Goal: Information Seeking & Learning: Learn about a topic

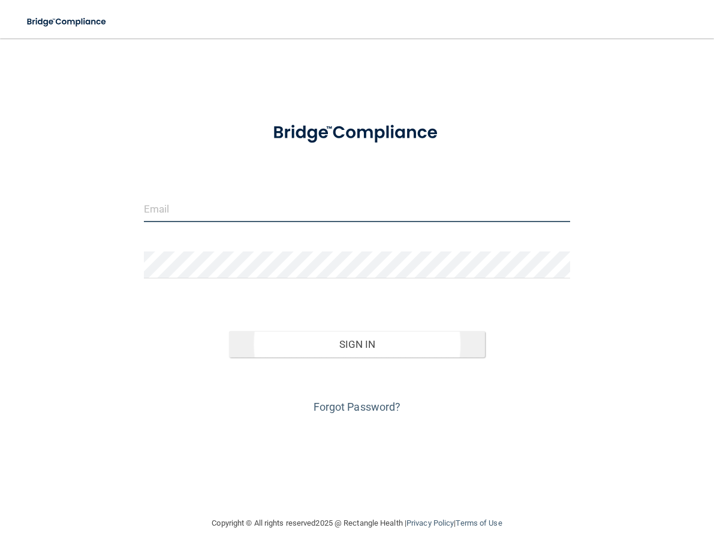
type input "Kelsi.hart@campsmile.com"
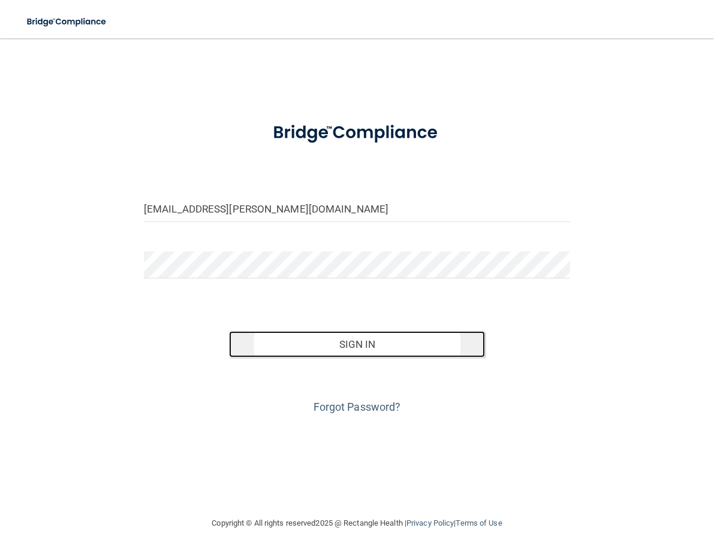
click at [366, 336] on button "Sign In" at bounding box center [357, 344] width 256 height 26
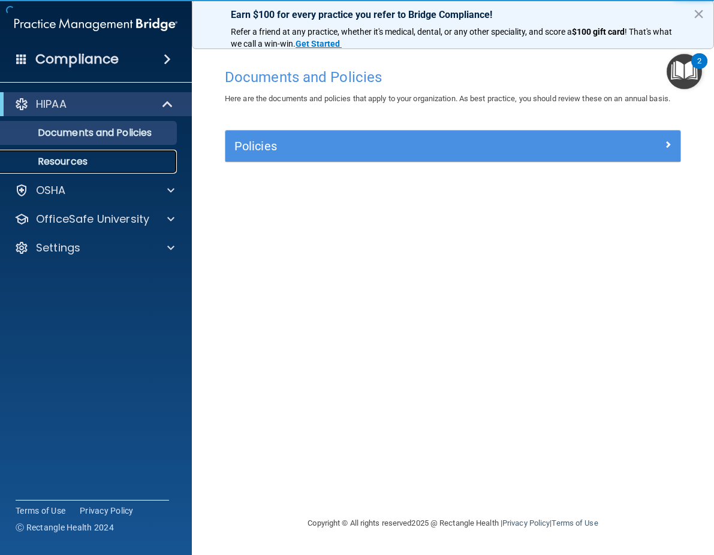
click at [78, 154] on link "Resources" at bounding box center [82, 162] width 189 height 24
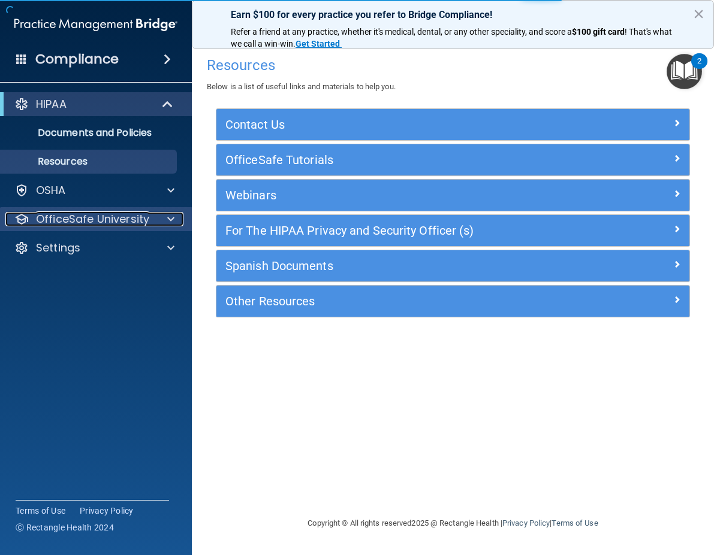
click at [166, 217] on div at bounding box center [169, 219] width 30 height 14
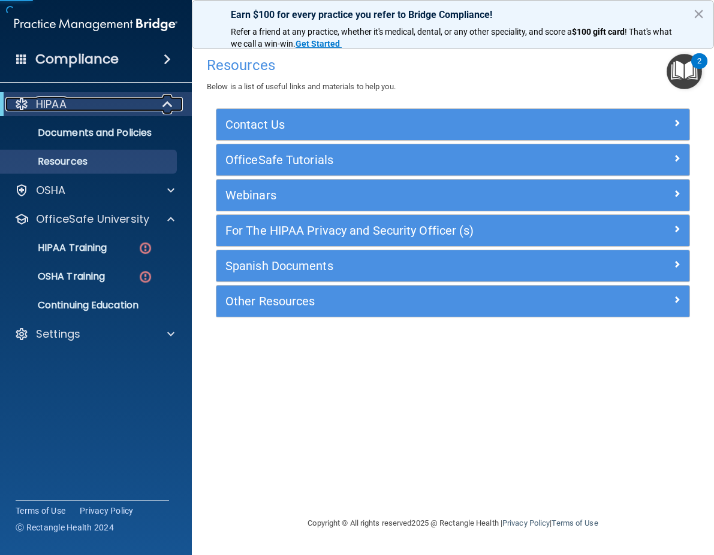
click at [167, 104] on span at bounding box center [169, 104] width 10 height 14
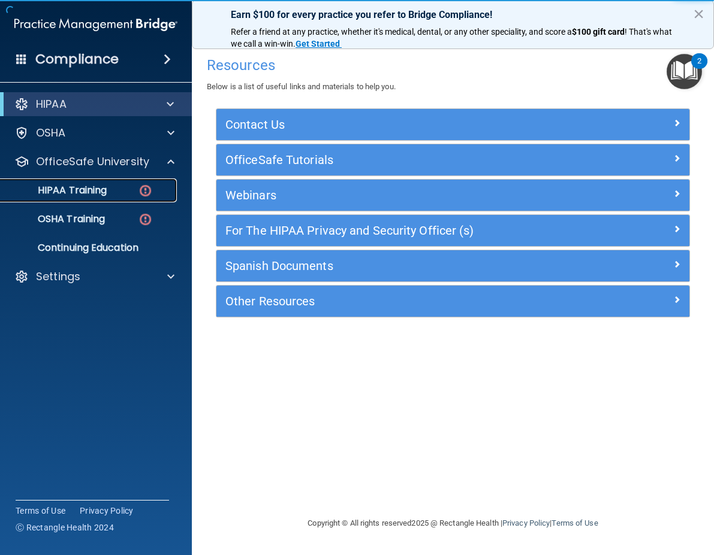
click at [90, 186] on p "HIPAA Training" at bounding box center [57, 191] width 99 height 12
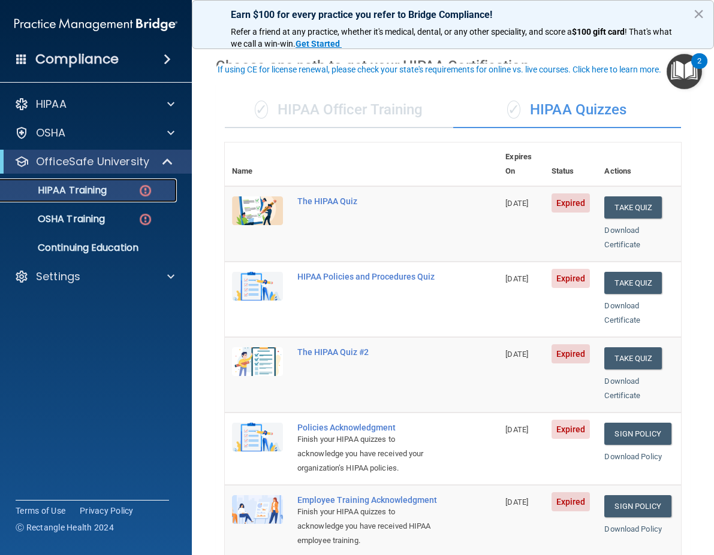
scroll to position [60, 0]
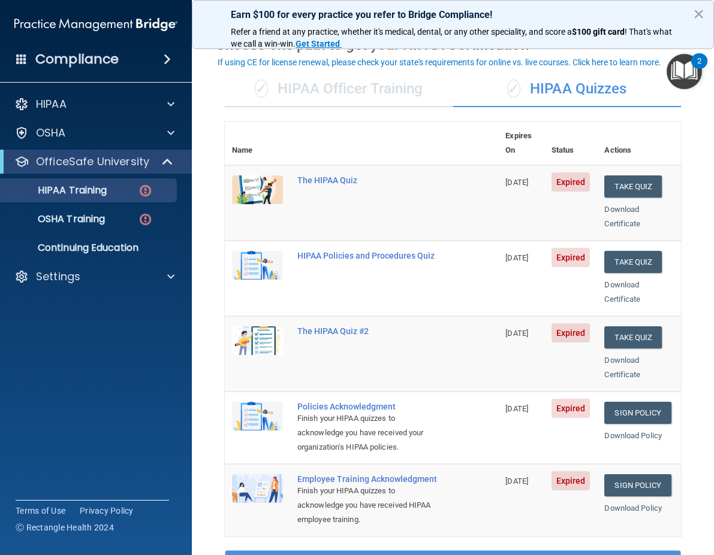
click at [383, 89] on div "✓ HIPAA Officer Training" at bounding box center [339, 89] width 228 height 36
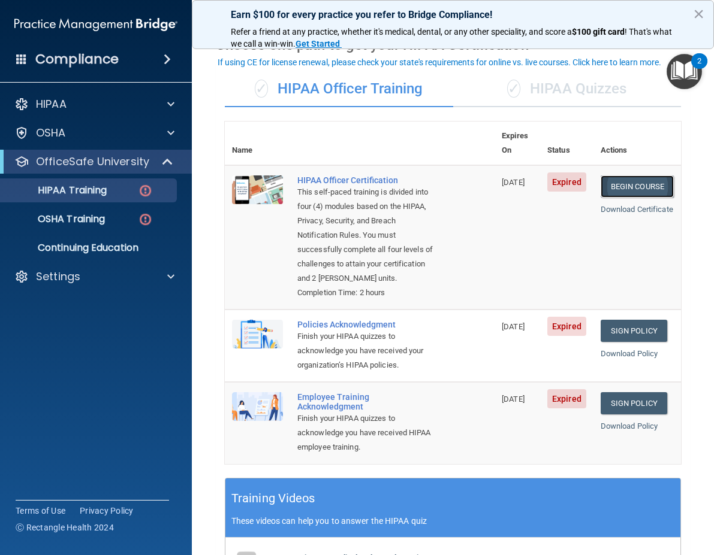
click at [623, 176] on link "Begin Course" at bounding box center [636, 187] width 73 height 22
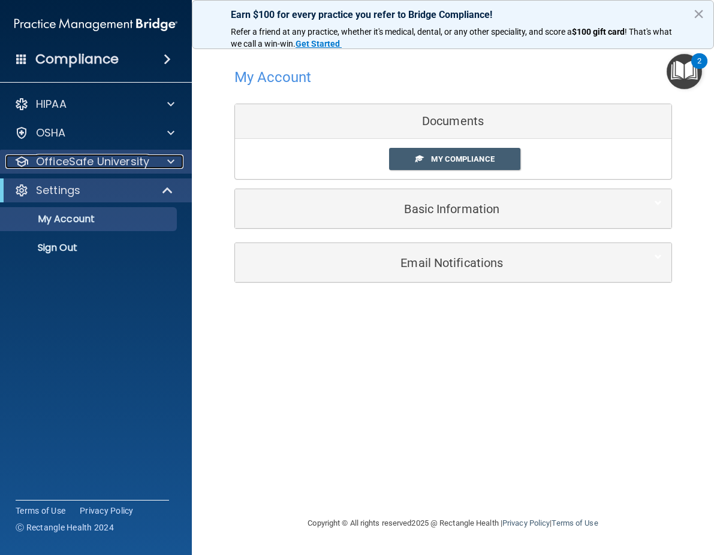
click at [168, 165] on span at bounding box center [170, 162] width 7 height 14
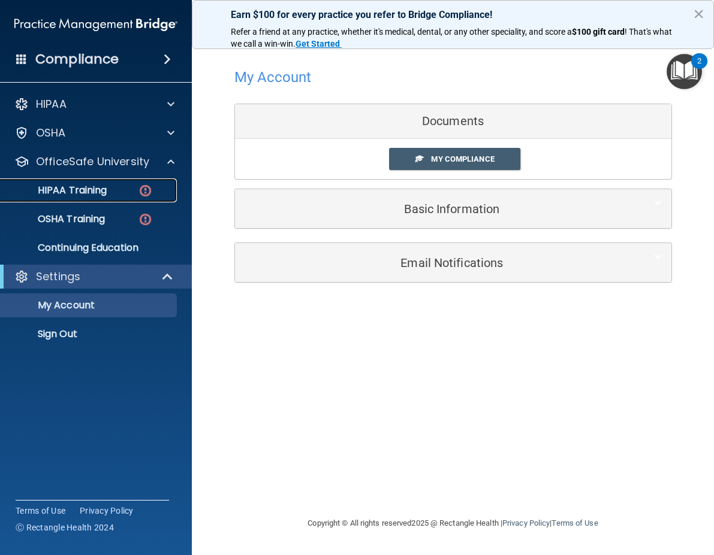
click at [102, 196] on p "HIPAA Training" at bounding box center [57, 191] width 99 height 12
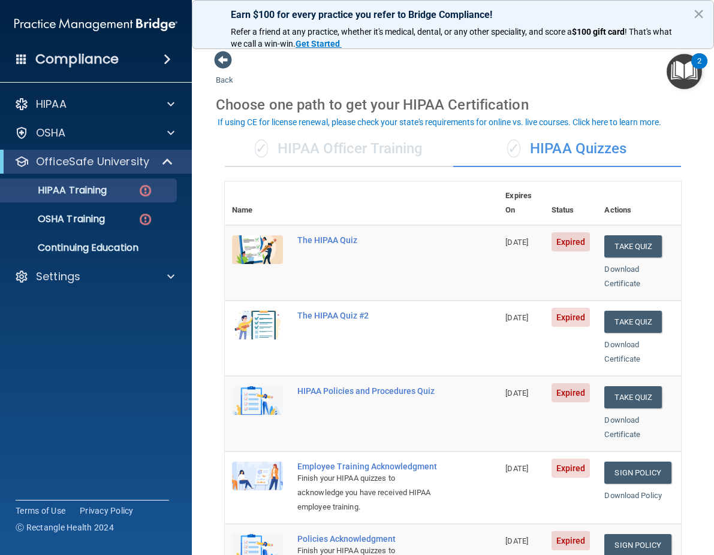
click at [374, 143] on div "✓ HIPAA Officer Training" at bounding box center [339, 149] width 228 height 36
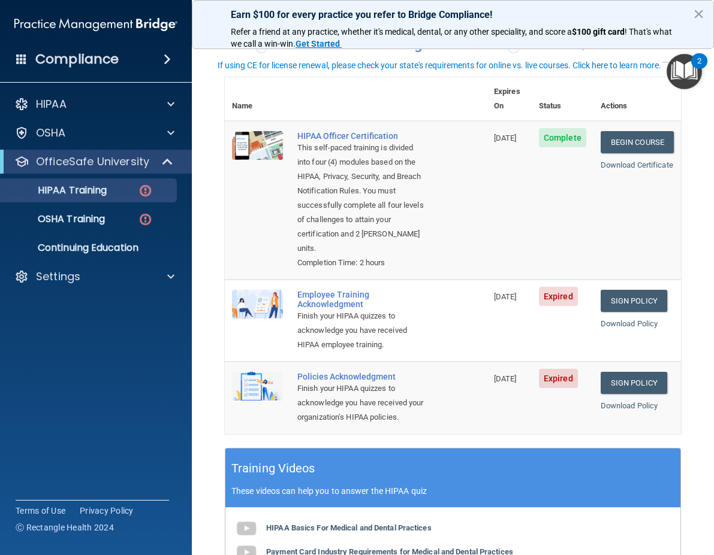
scroll to position [120, 0]
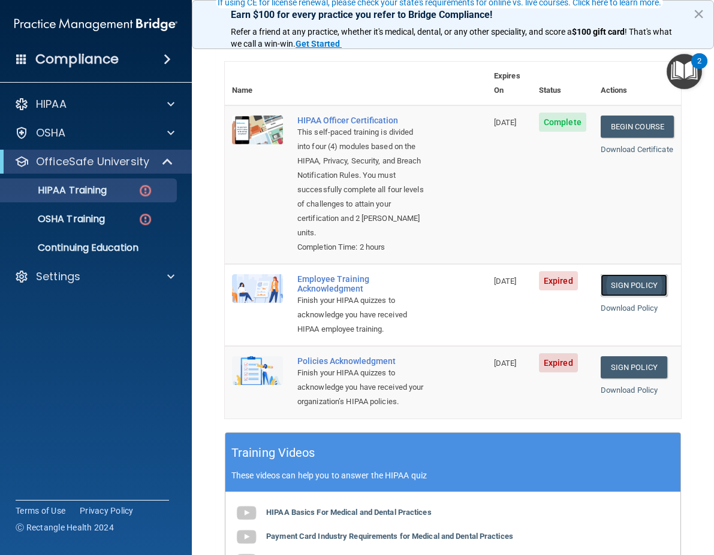
click at [627, 282] on link "Sign Policy" at bounding box center [633, 285] width 67 height 22
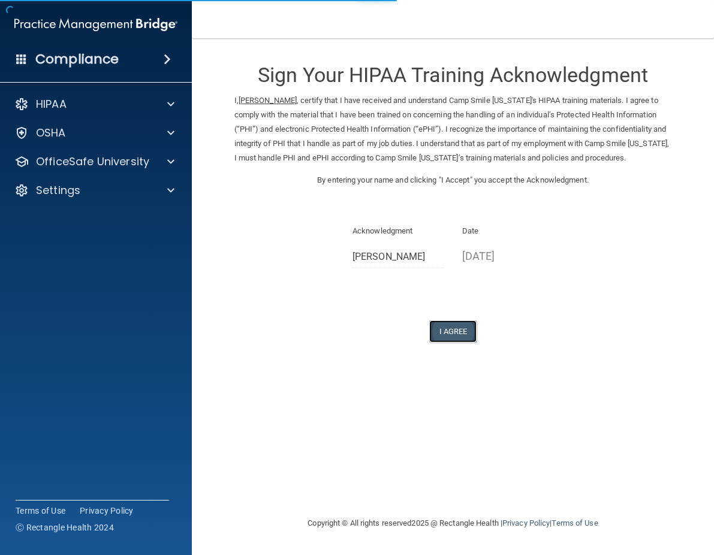
click at [457, 340] on button "I Agree" at bounding box center [453, 332] width 48 height 22
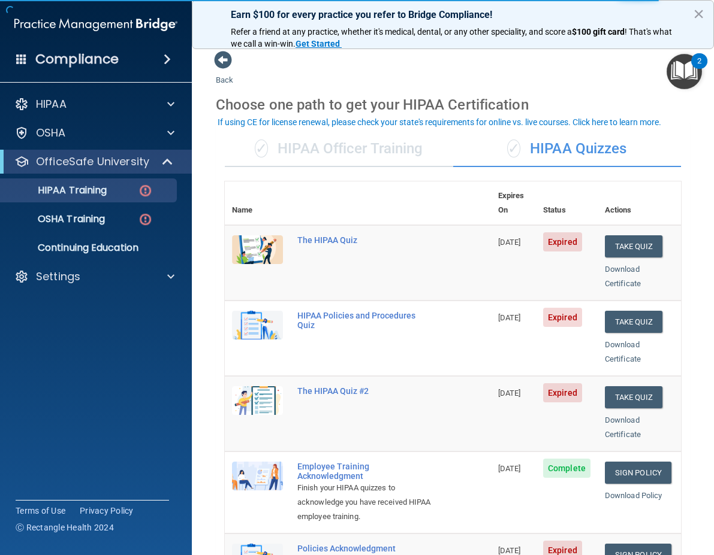
click at [341, 155] on div "✓ HIPAA Officer Training" at bounding box center [339, 149] width 228 height 36
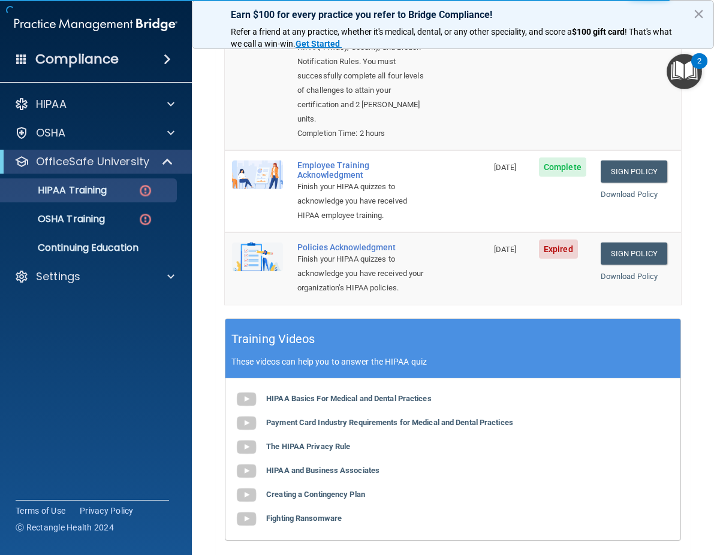
scroll to position [240, 0]
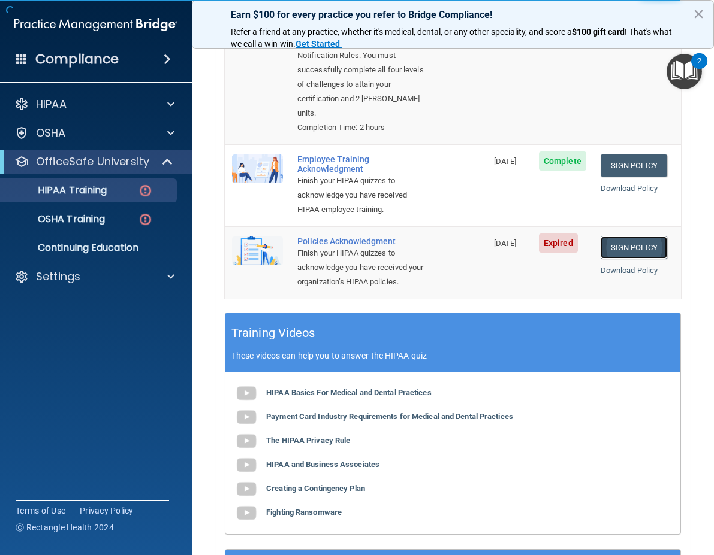
click at [621, 259] on link "Sign Policy" at bounding box center [633, 248] width 67 height 22
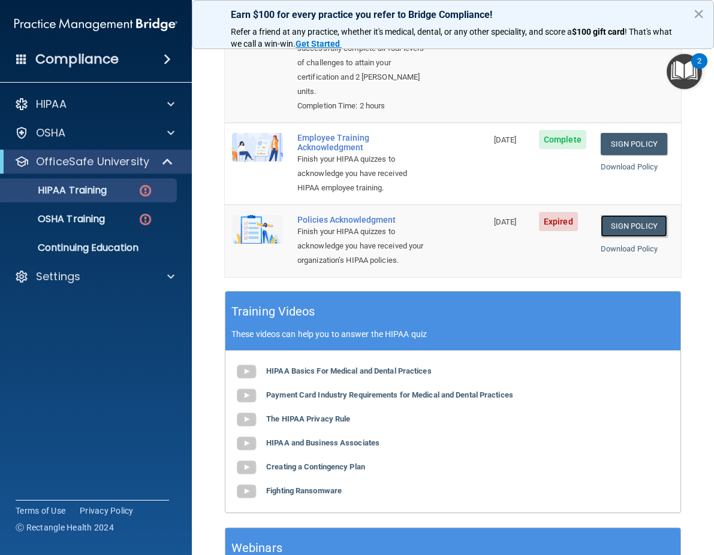
scroll to position [300, 0]
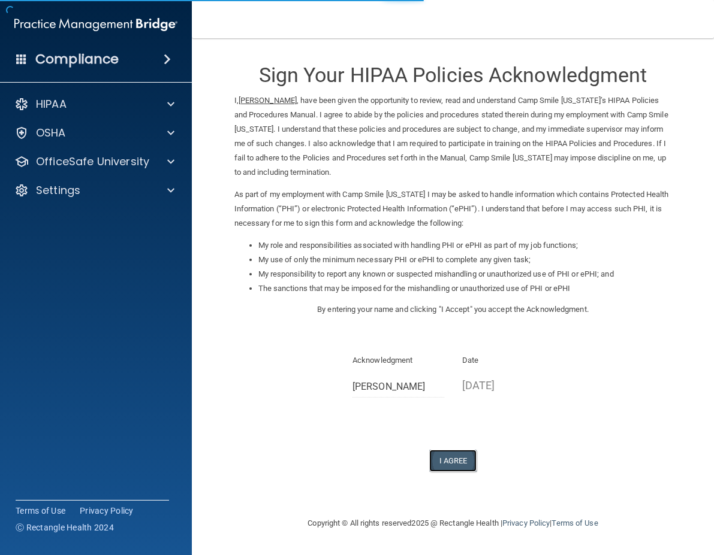
click at [446, 457] on button "I Agree" at bounding box center [453, 461] width 48 height 22
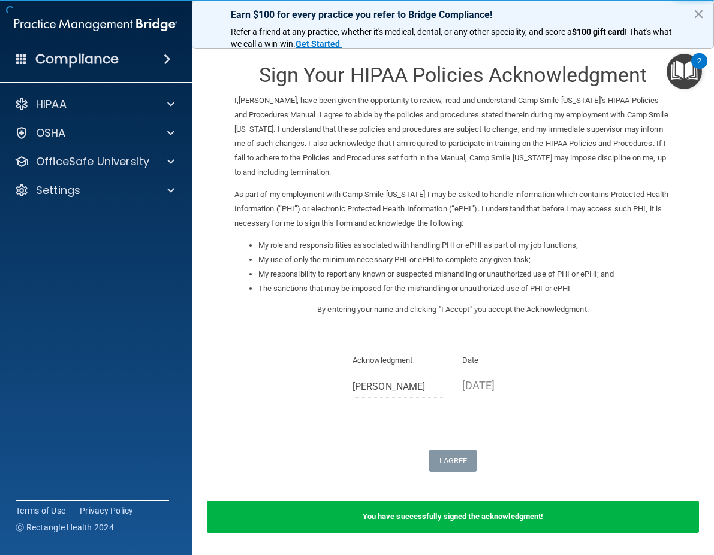
click at [469, 513] on b "You have successfully signed the acknowledgment!" at bounding box center [452, 516] width 181 height 9
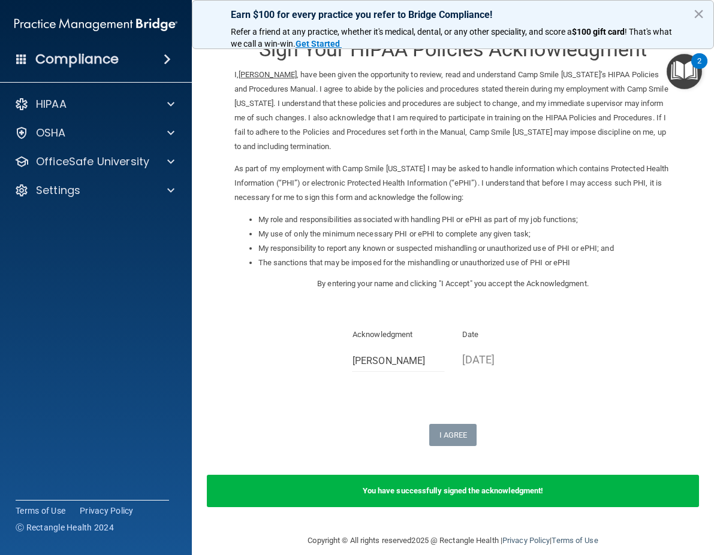
scroll to position [40, 0]
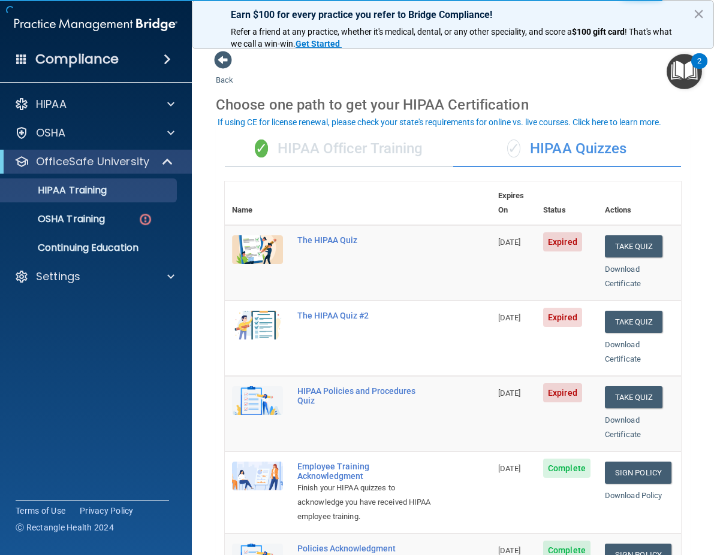
drag, startPoint x: 376, startPoint y: 147, endPoint x: 389, endPoint y: 145, distance: 12.8
click at [376, 147] on div "✓ HIPAA Officer Training" at bounding box center [339, 149] width 228 height 36
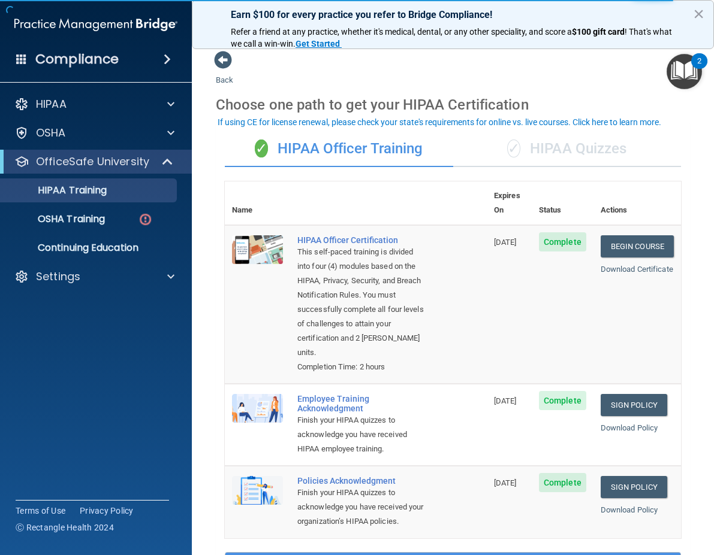
click at [594, 155] on div "✓ HIPAA Quizzes" at bounding box center [567, 149] width 228 height 36
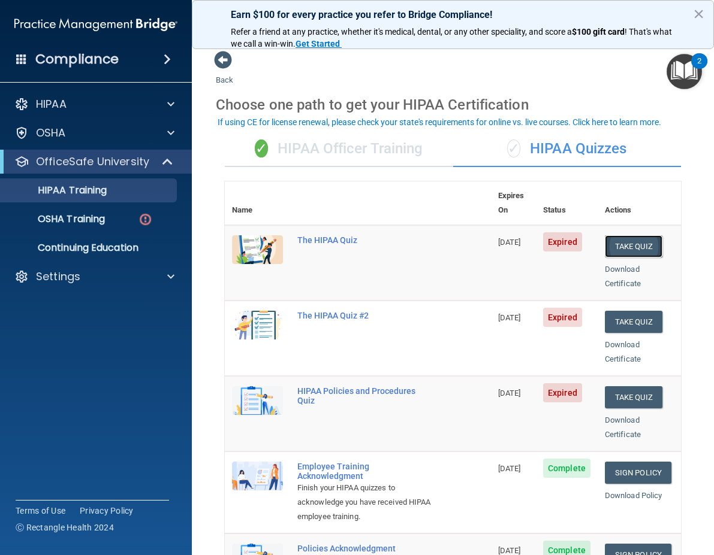
click at [623, 235] on button "Take Quiz" at bounding box center [634, 246] width 58 height 22
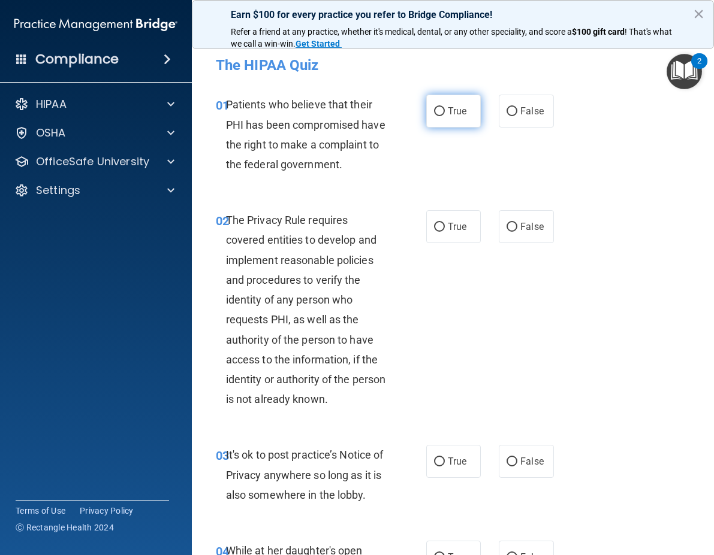
click at [434, 116] on input "True" at bounding box center [439, 111] width 11 height 9
radio input "true"
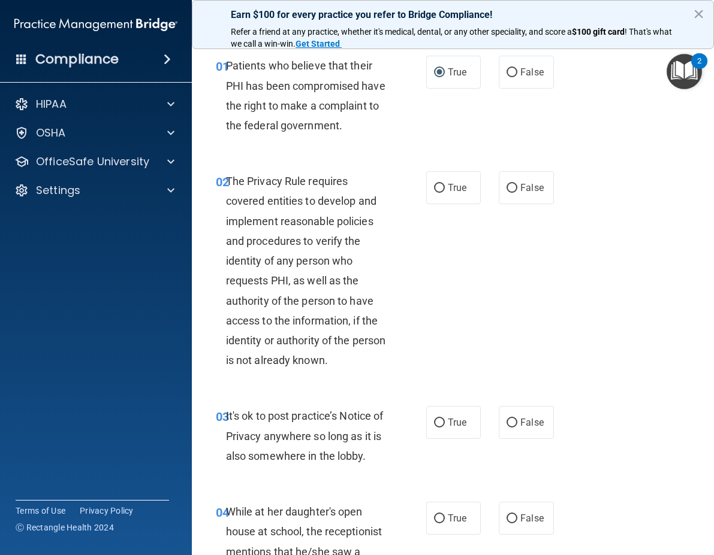
scroll to position [60, 0]
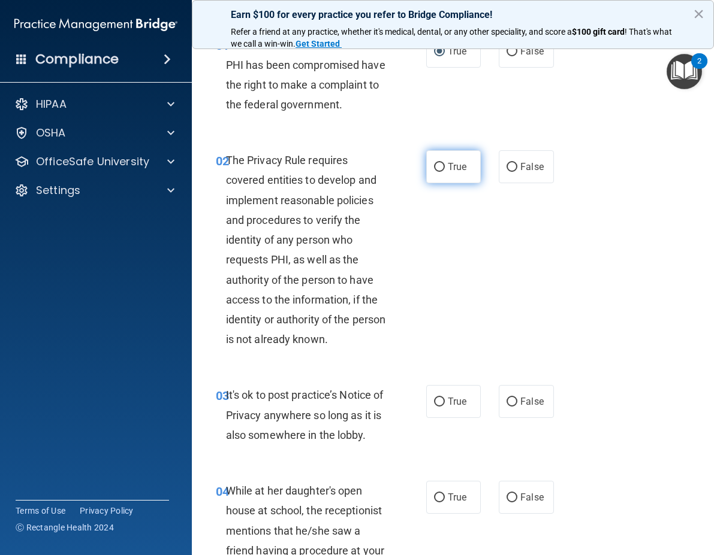
click at [439, 183] on label "True" at bounding box center [453, 166] width 55 height 33
click at [439, 172] on input "True" at bounding box center [439, 167] width 11 height 9
radio input "true"
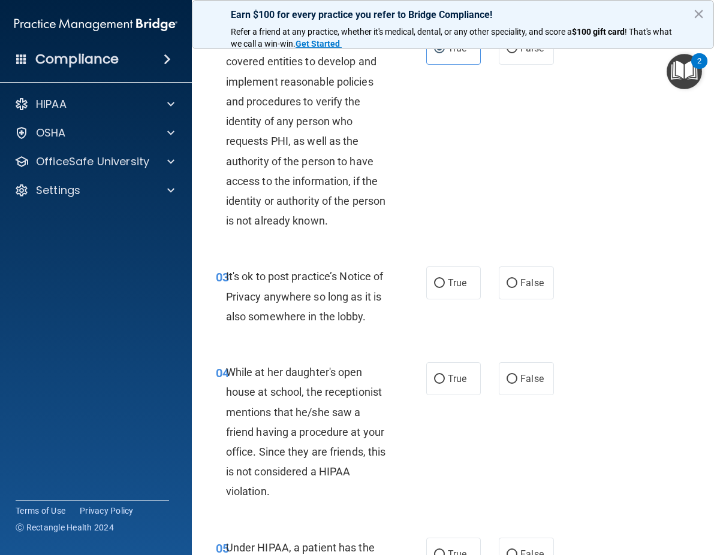
scroll to position [180, 0]
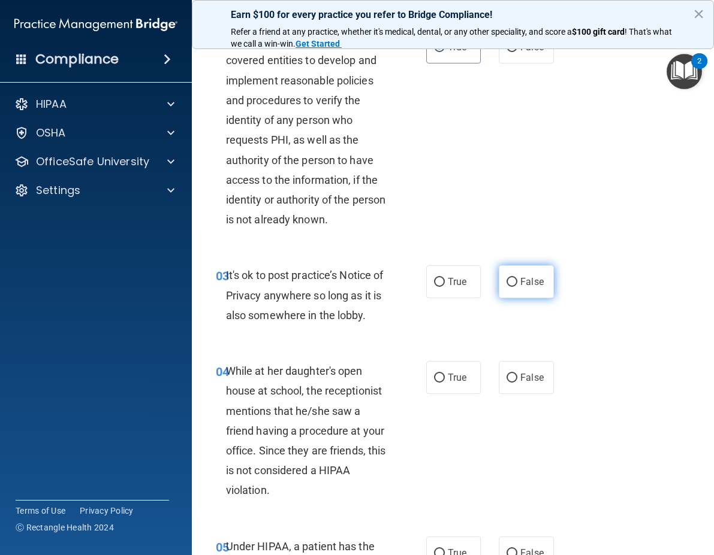
click at [533, 288] on span "False" at bounding box center [531, 281] width 23 height 11
click at [517, 287] on input "False" at bounding box center [511, 282] width 11 height 9
radio input "true"
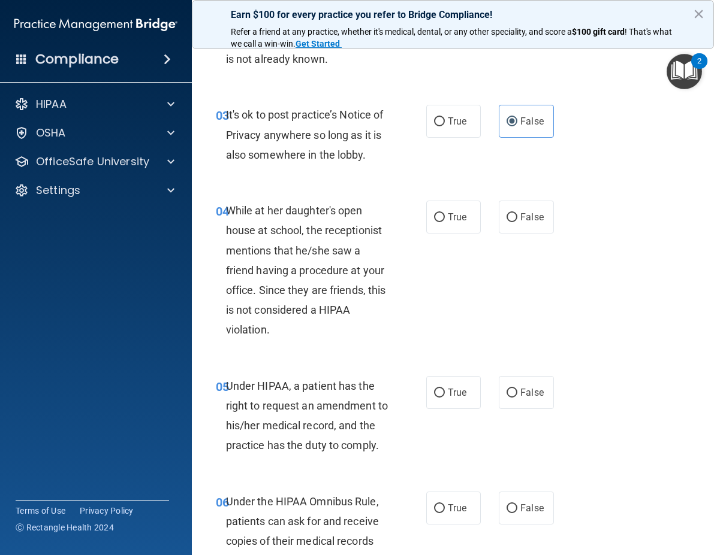
scroll to position [359, 0]
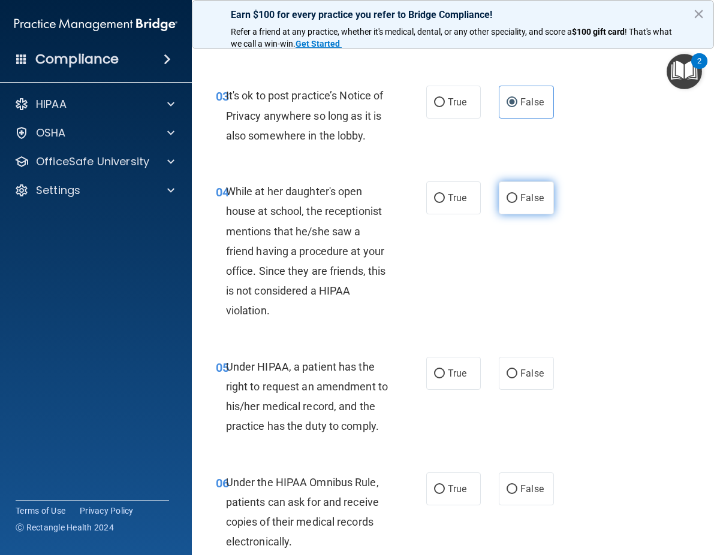
click at [525, 204] on span "False" at bounding box center [531, 197] width 23 height 11
click at [517, 203] on input "False" at bounding box center [511, 198] width 11 height 9
radio input "true"
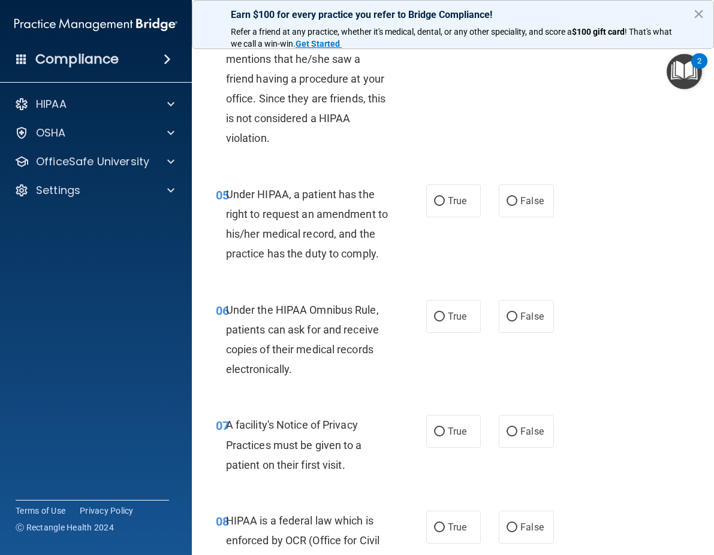
scroll to position [539, 0]
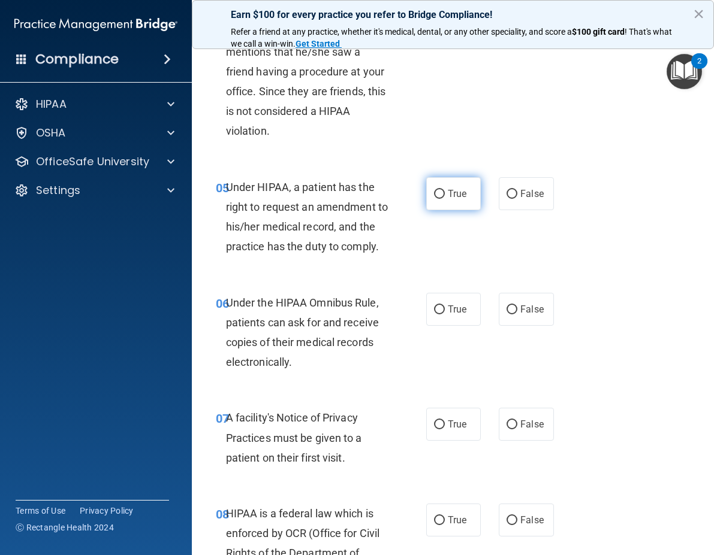
click at [434, 199] on input "True" at bounding box center [439, 194] width 11 height 9
radio input "true"
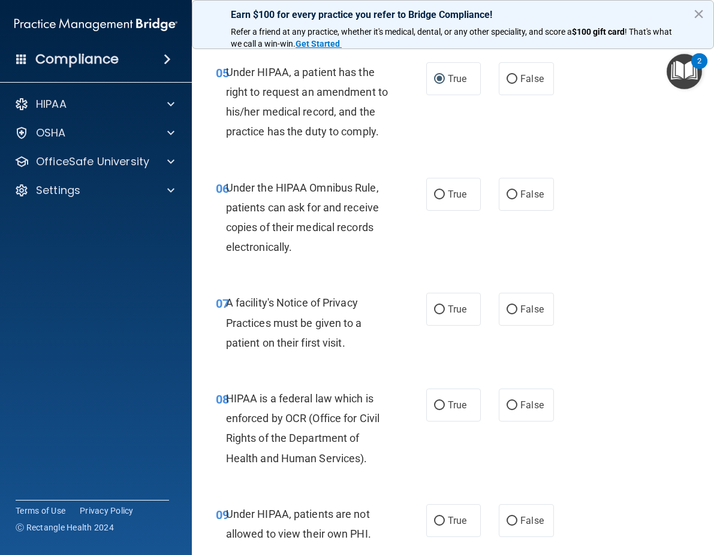
scroll to position [659, 0]
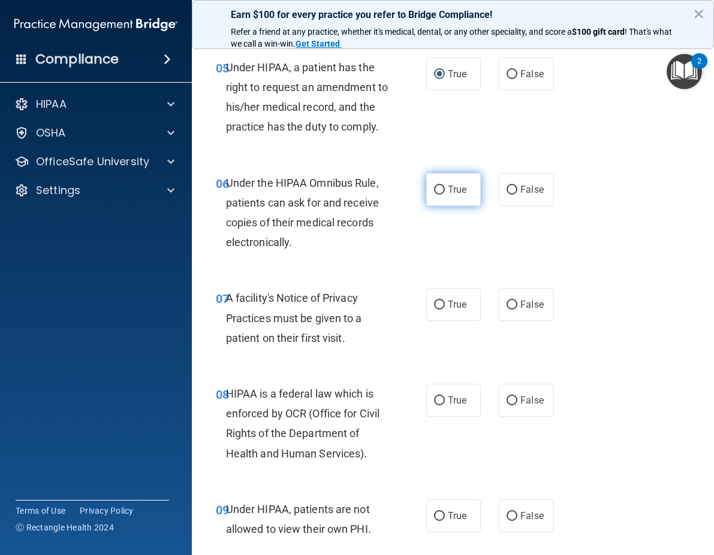
click at [438, 195] on input "True" at bounding box center [439, 190] width 11 height 9
radio input "true"
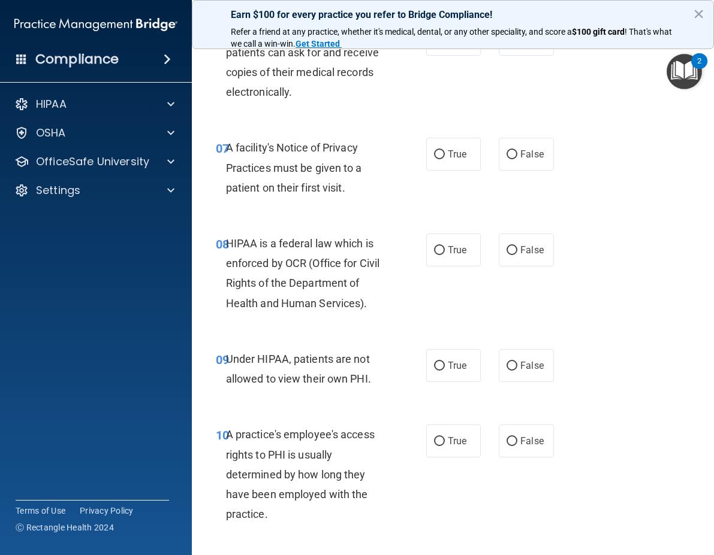
scroll to position [839, 0]
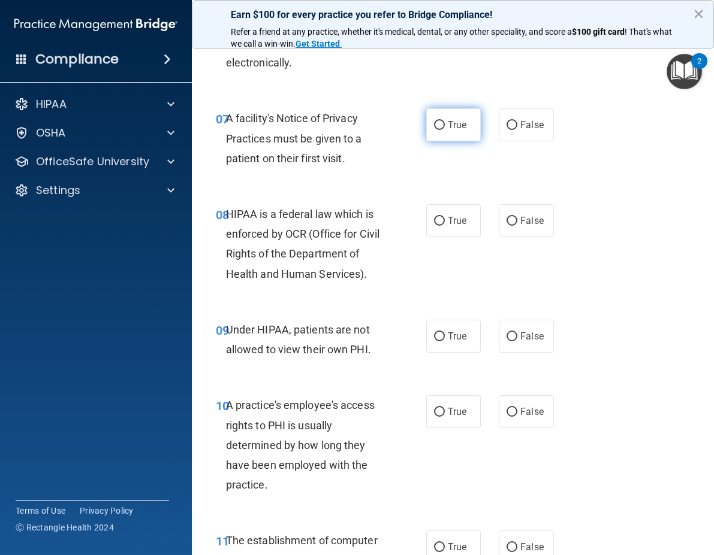
click at [455, 131] on span "True" at bounding box center [457, 124] width 19 height 11
click at [445, 130] on input "True" at bounding box center [439, 125] width 11 height 9
radio input "true"
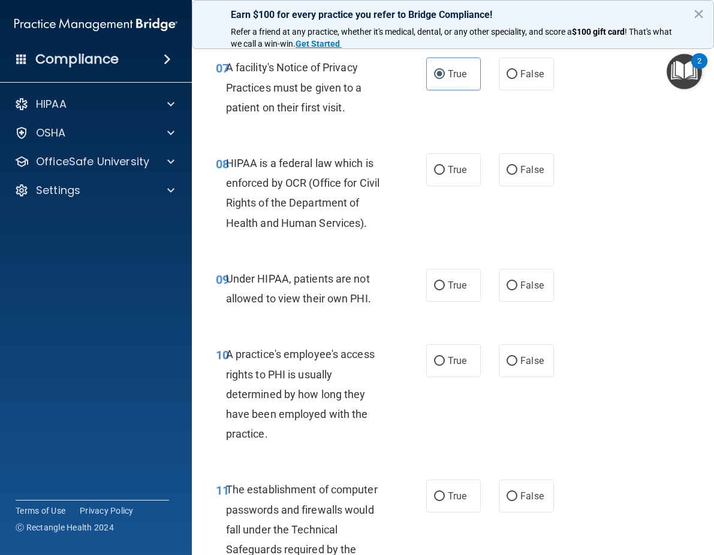
scroll to position [959, 0]
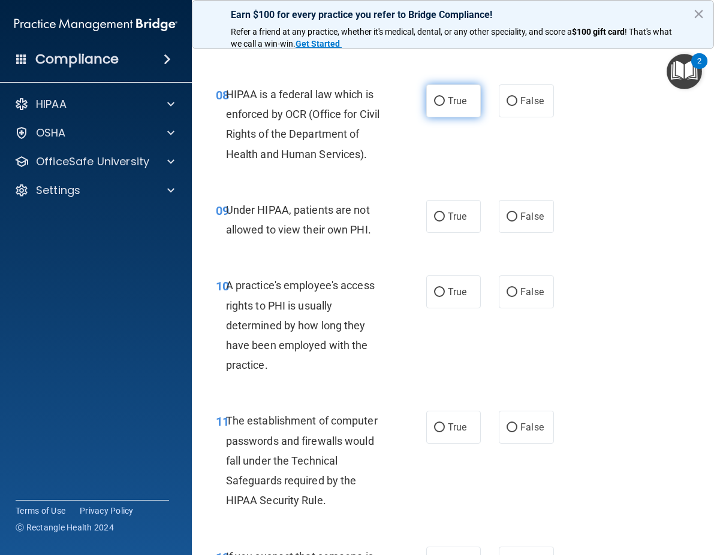
click at [448, 107] on span "True" at bounding box center [457, 100] width 19 height 11
click at [443, 106] on input "True" at bounding box center [439, 101] width 11 height 9
radio input "true"
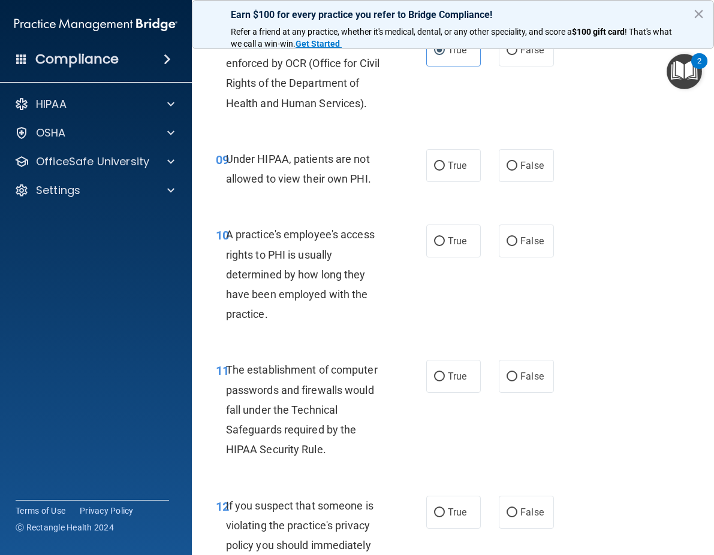
scroll to position [1078, 0]
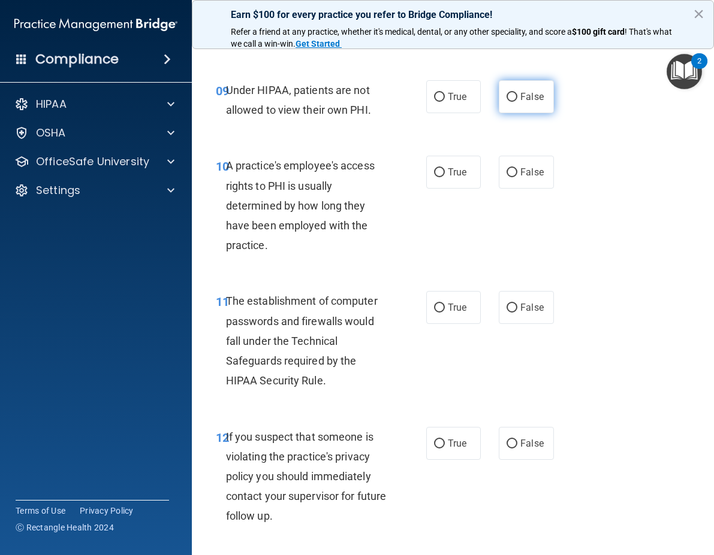
click at [510, 102] on input "False" at bounding box center [511, 97] width 11 height 9
radio input "true"
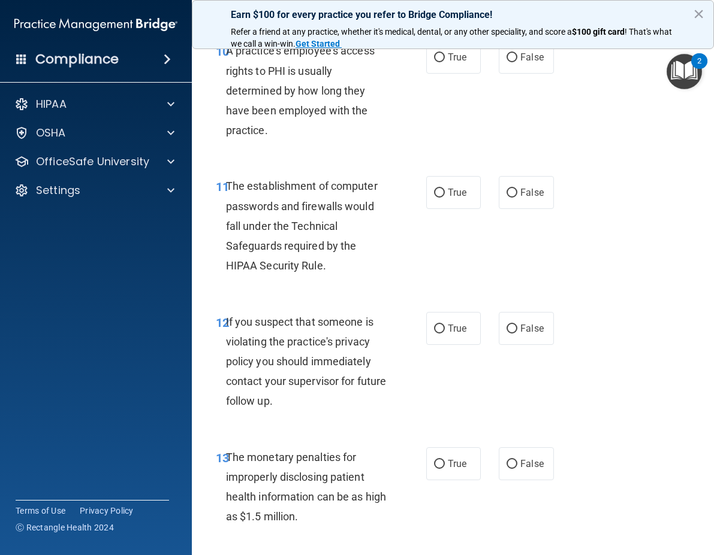
scroll to position [1198, 0]
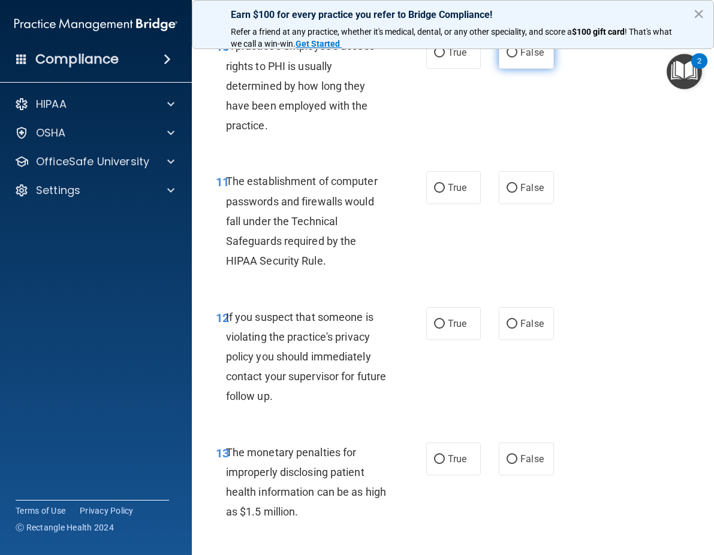
click at [520, 58] on span "False" at bounding box center [531, 52] width 23 height 11
click at [517, 58] on input "False" at bounding box center [511, 53] width 11 height 9
radio input "true"
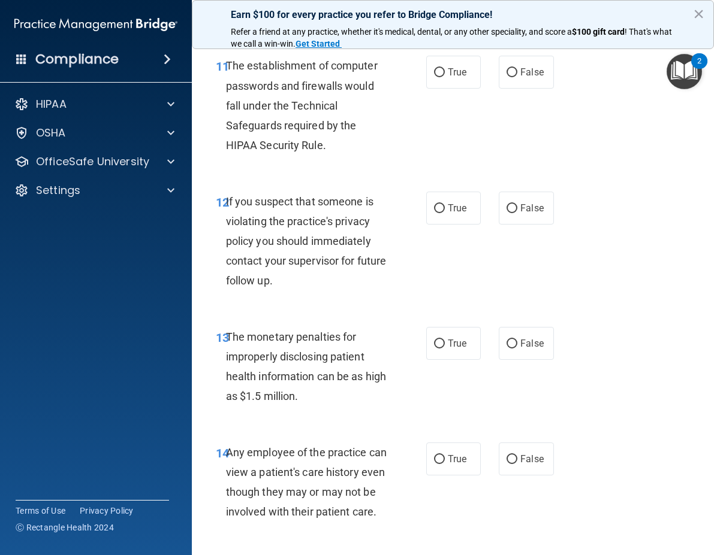
scroll to position [1318, 0]
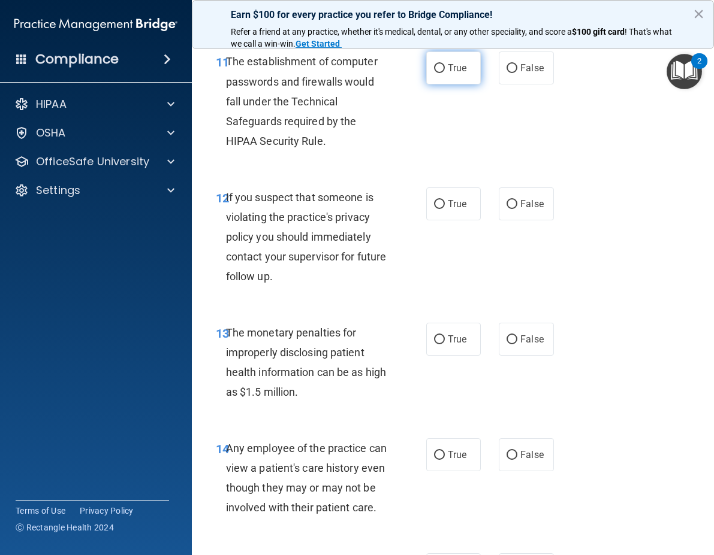
click at [452, 84] on label "True" at bounding box center [453, 68] width 55 height 33
click at [445, 73] on input "True" at bounding box center [439, 68] width 11 height 9
radio input "true"
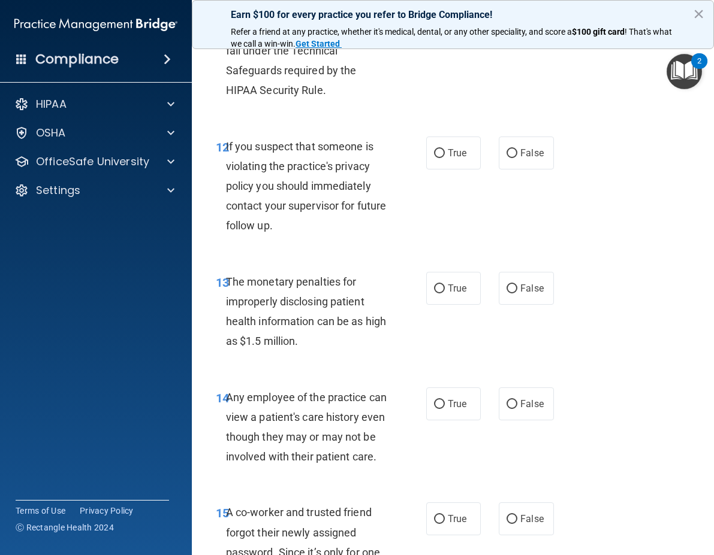
scroll to position [1438, 0]
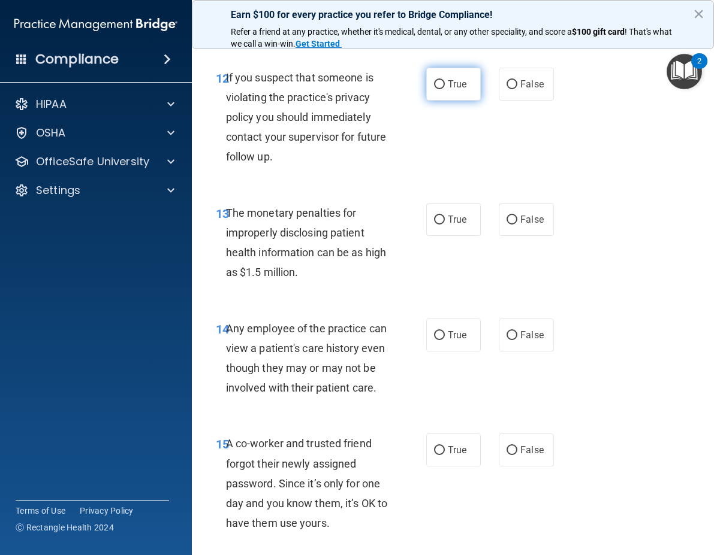
click at [448, 101] on label "True" at bounding box center [453, 84] width 55 height 33
click at [445, 89] on input "True" at bounding box center [439, 84] width 11 height 9
radio input "true"
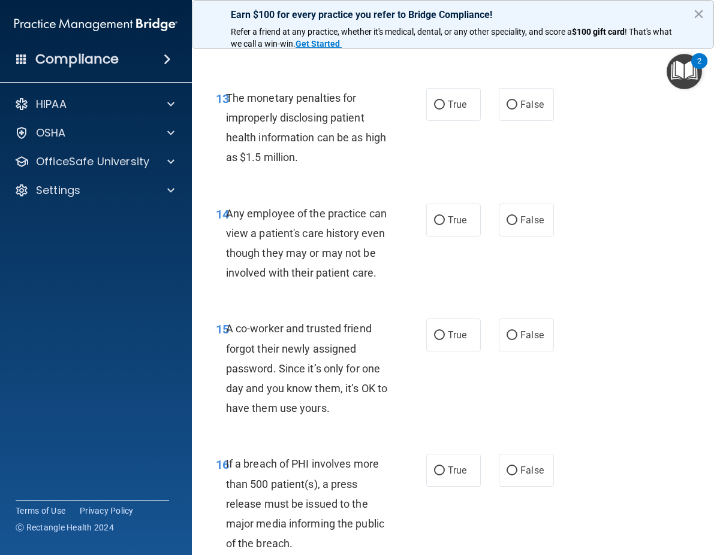
scroll to position [1558, 0]
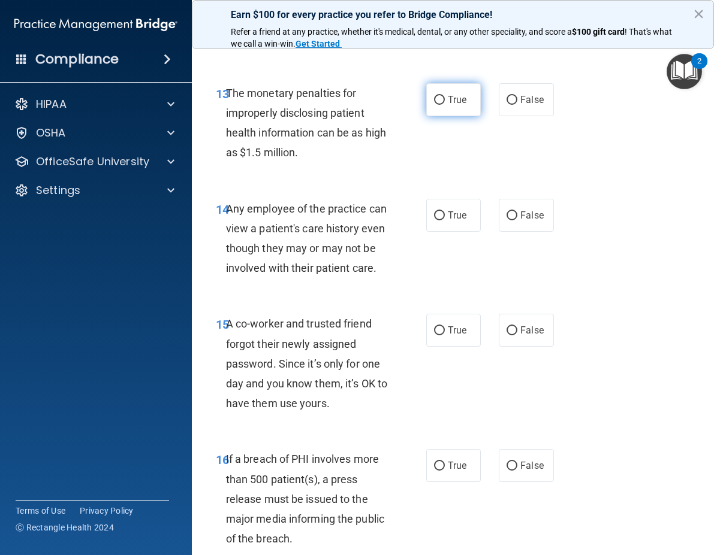
click at [448, 105] on span "True" at bounding box center [457, 99] width 19 height 11
click at [445, 105] on input "True" at bounding box center [439, 100] width 11 height 9
radio input "true"
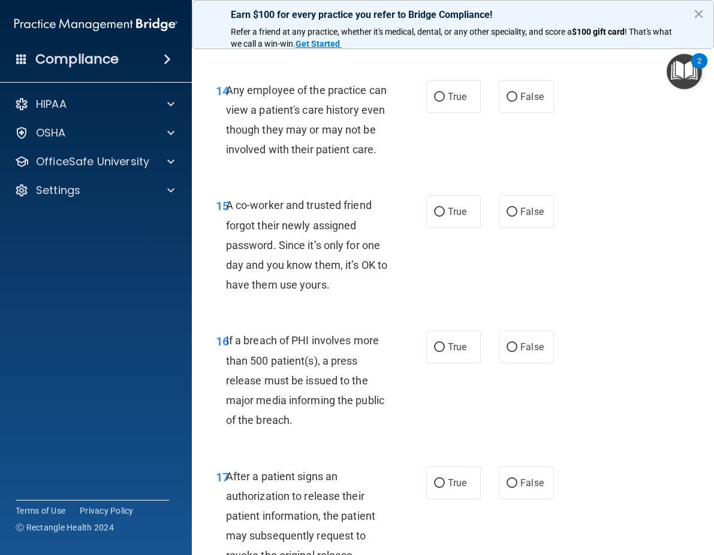
scroll to position [1678, 0]
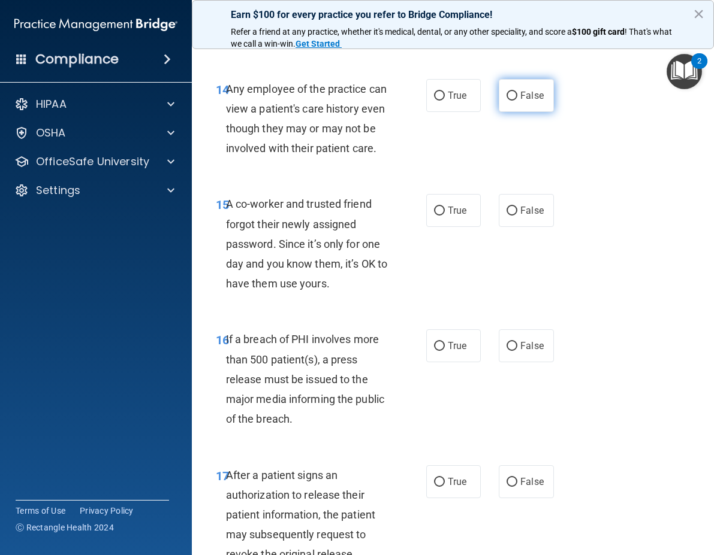
click at [509, 101] on input "False" at bounding box center [511, 96] width 11 height 9
radio input "true"
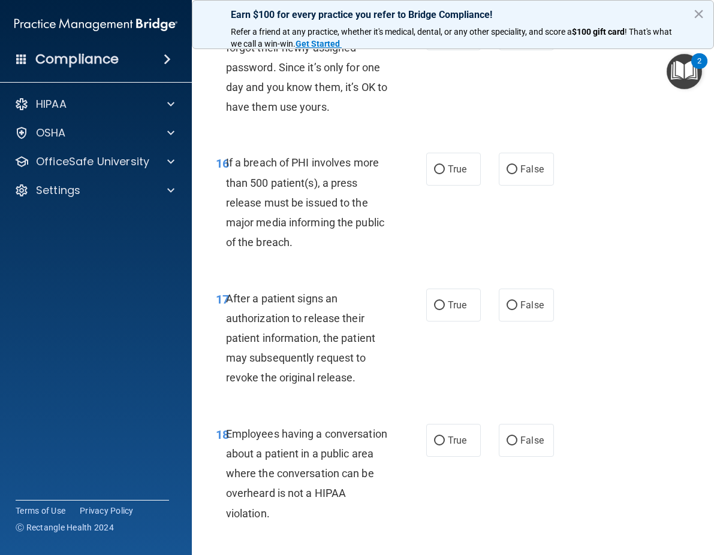
scroll to position [1857, 0]
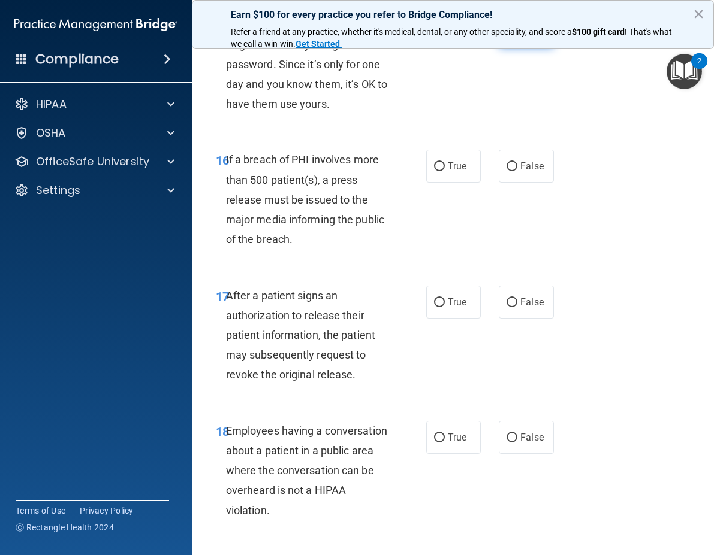
click at [511, 36] on input "False" at bounding box center [511, 31] width 11 height 9
radio input "true"
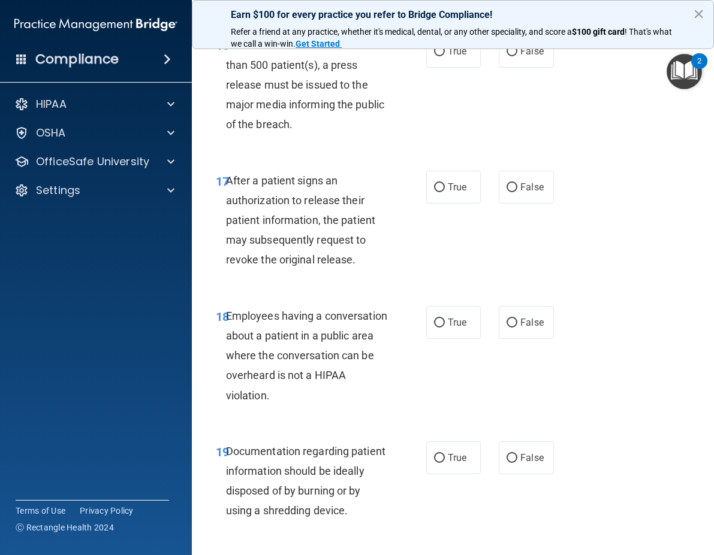
scroll to position [1977, 0]
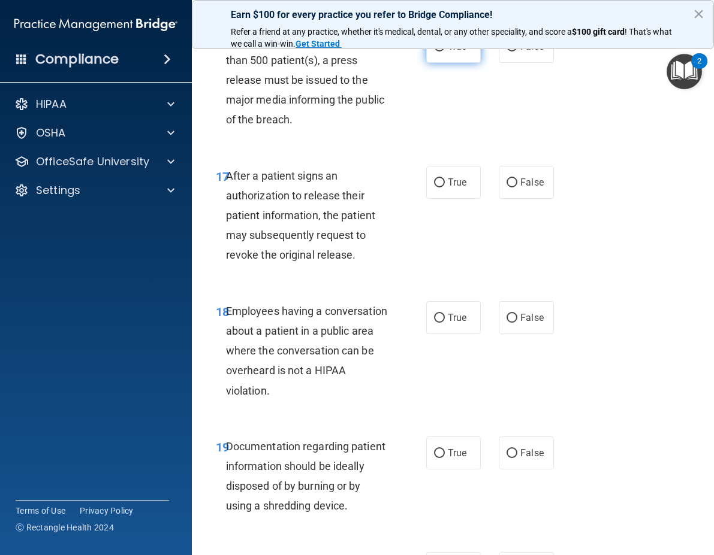
click at [448, 52] on span "True" at bounding box center [457, 46] width 19 height 11
click at [445, 52] on input "True" at bounding box center [439, 47] width 11 height 9
radio input "true"
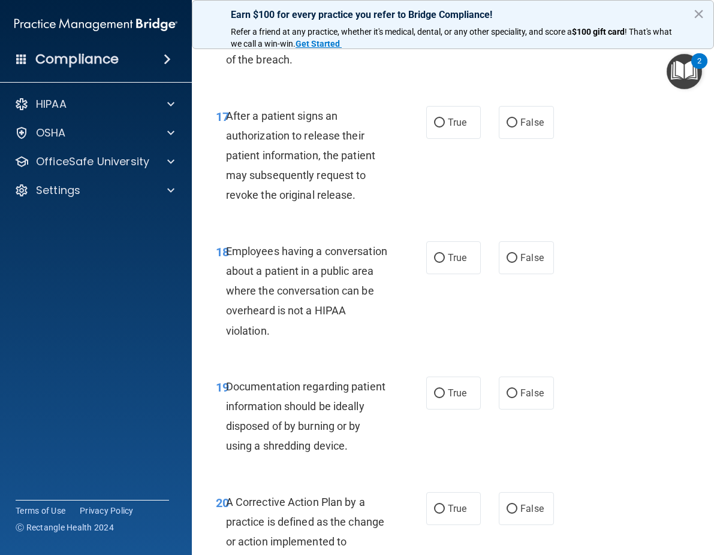
radio input "true"
radio input "false"
click at [427, 139] on label "True" at bounding box center [453, 122] width 55 height 33
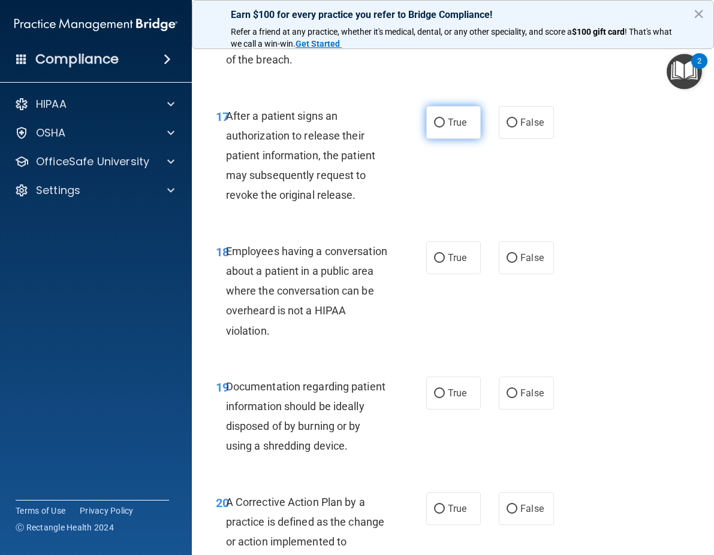
click at [434, 128] on input "True" at bounding box center [439, 123] width 11 height 9
radio input "true"
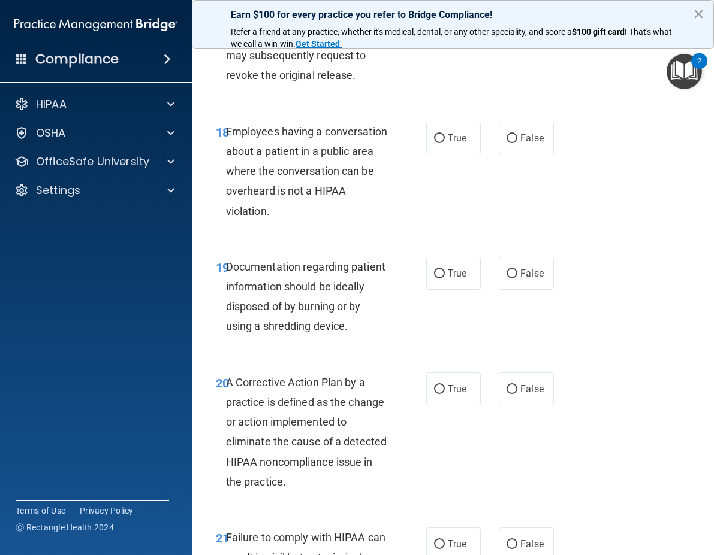
scroll to position [2217, 0]
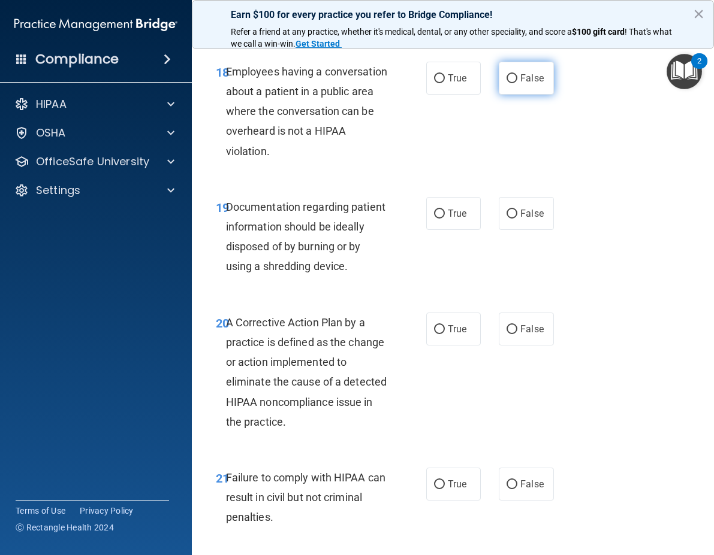
click at [501, 95] on label "False" at bounding box center [525, 78] width 55 height 33
click at [506, 83] on input "False" at bounding box center [511, 78] width 11 height 9
radio input "true"
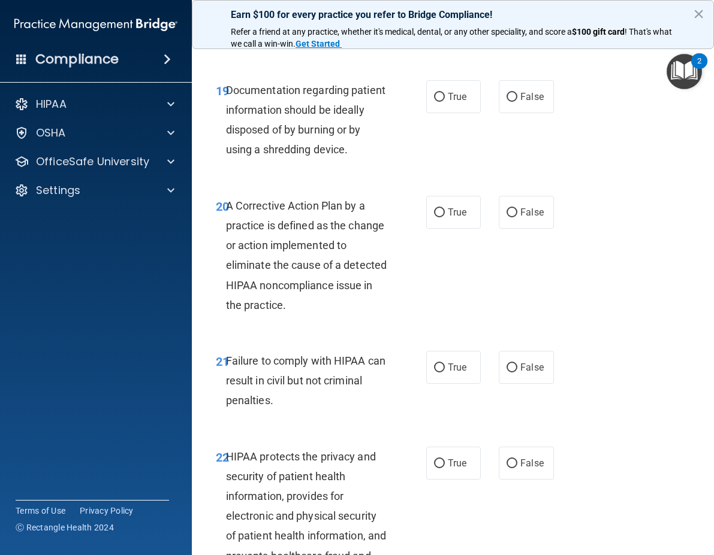
scroll to position [2337, 0]
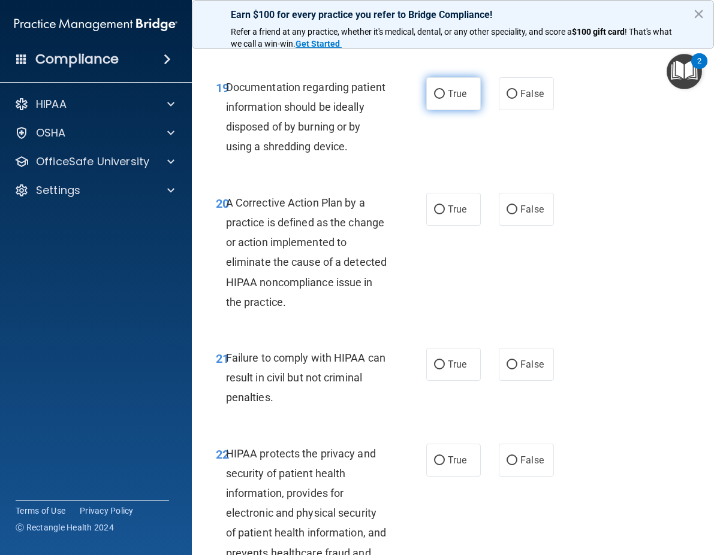
click at [461, 99] on span "True" at bounding box center [457, 93] width 19 height 11
click at [445, 99] on input "True" at bounding box center [439, 94] width 11 height 9
radio input "true"
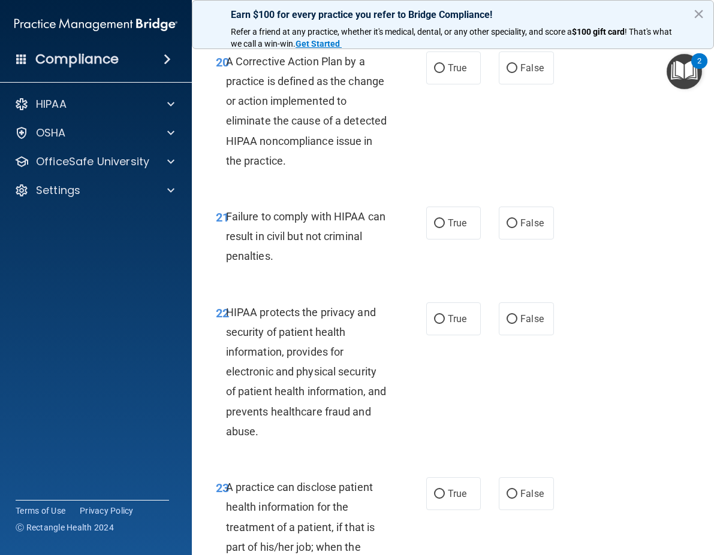
scroll to position [2516, 0]
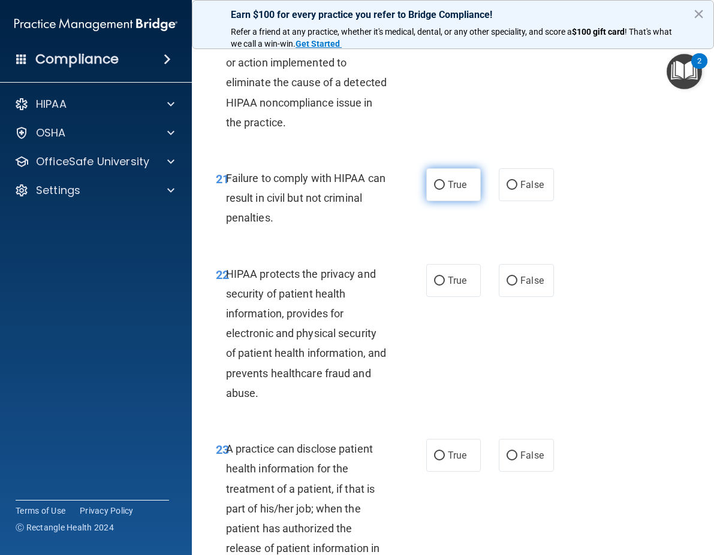
click at [437, 190] on input "True" at bounding box center [439, 185] width 11 height 9
radio input "true"
click at [440, 46] on label "True" at bounding box center [453, 29] width 55 height 33
click at [440, 35] on input "True" at bounding box center [439, 30] width 11 height 9
radio input "true"
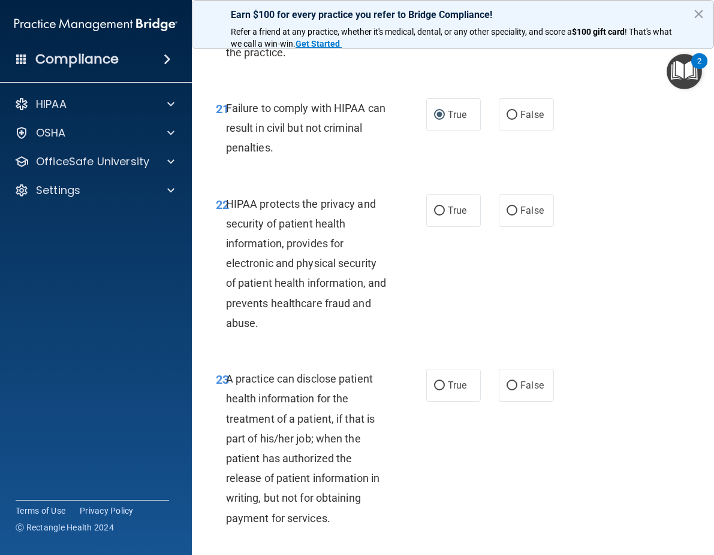
scroll to position [2696, 0]
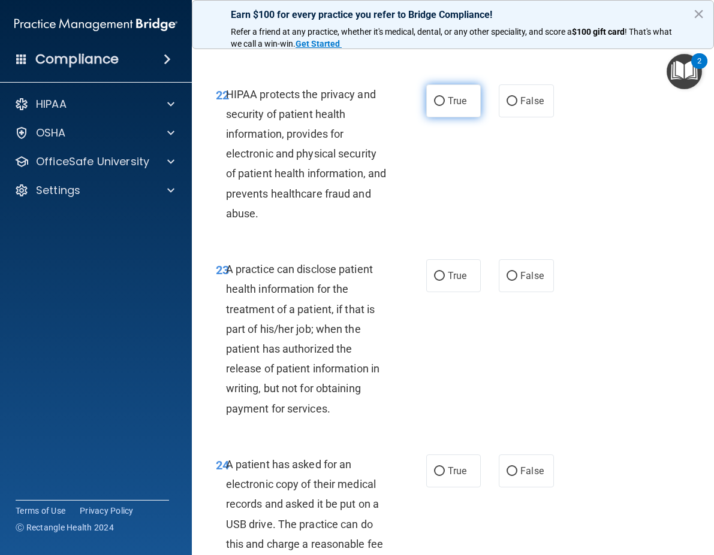
click at [434, 106] on input "True" at bounding box center [439, 101] width 11 height 9
radio input "true"
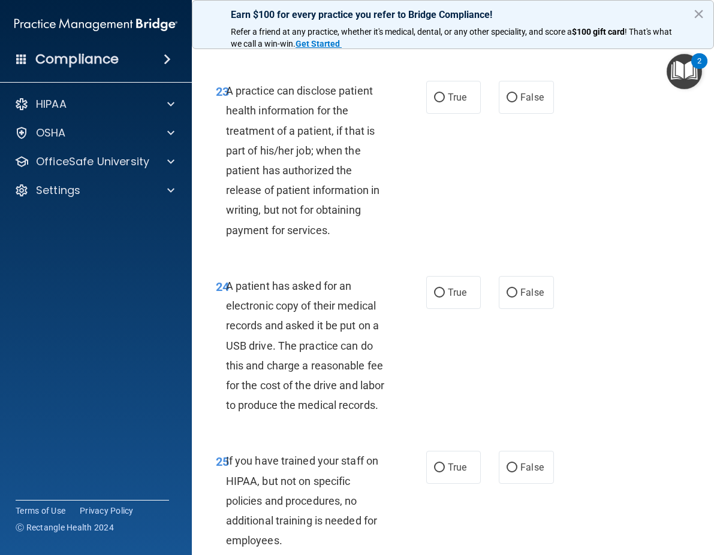
scroll to position [2876, 0]
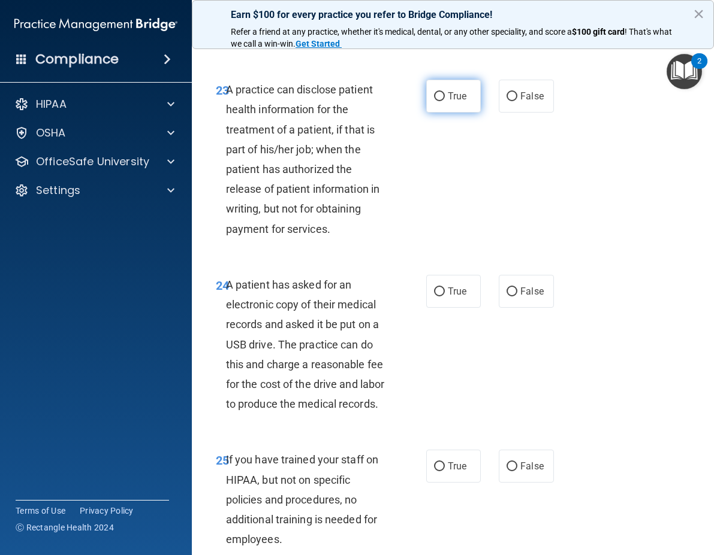
click at [434, 101] on input "True" at bounding box center [439, 96] width 11 height 9
radio input "true"
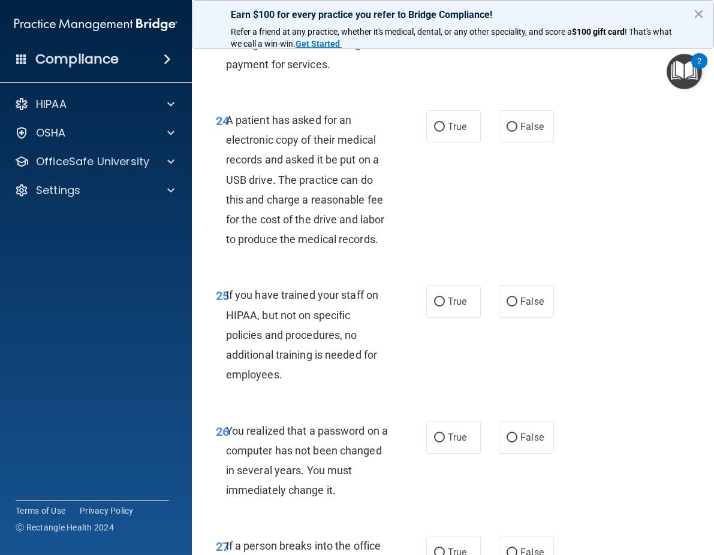
scroll to position [3056, 0]
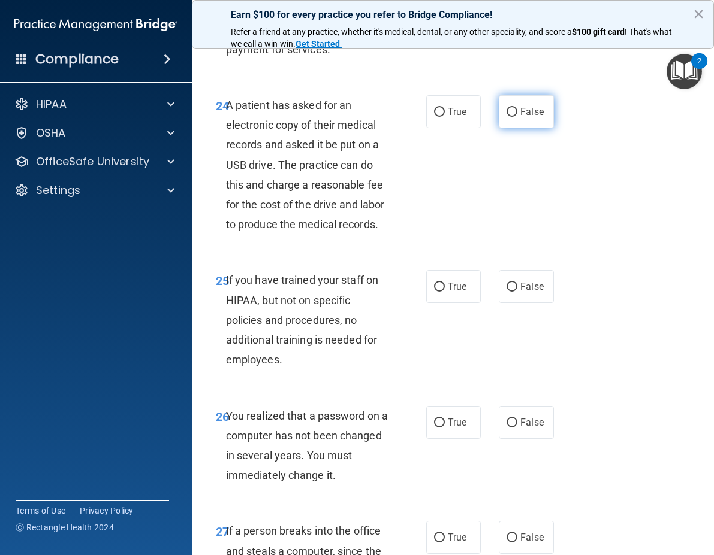
click at [520, 117] on span "False" at bounding box center [531, 111] width 23 height 11
click at [515, 117] on input "False" at bounding box center [511, 112] width 11 height 9
radio input "true"
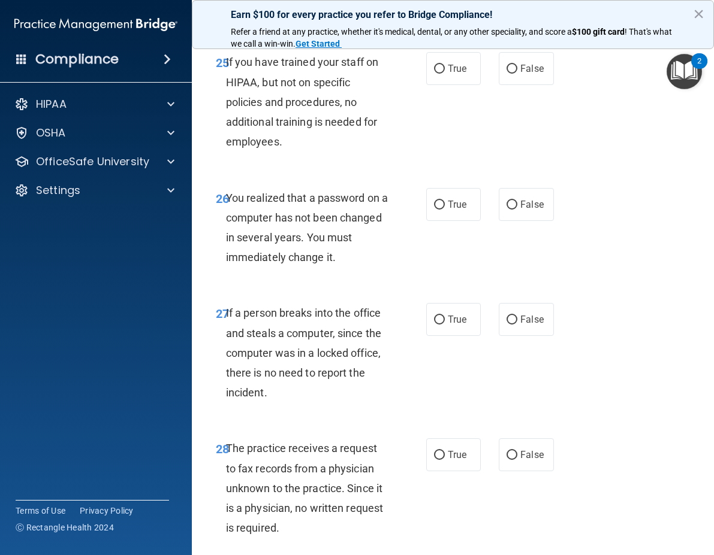
scroll to position [3295, 0]
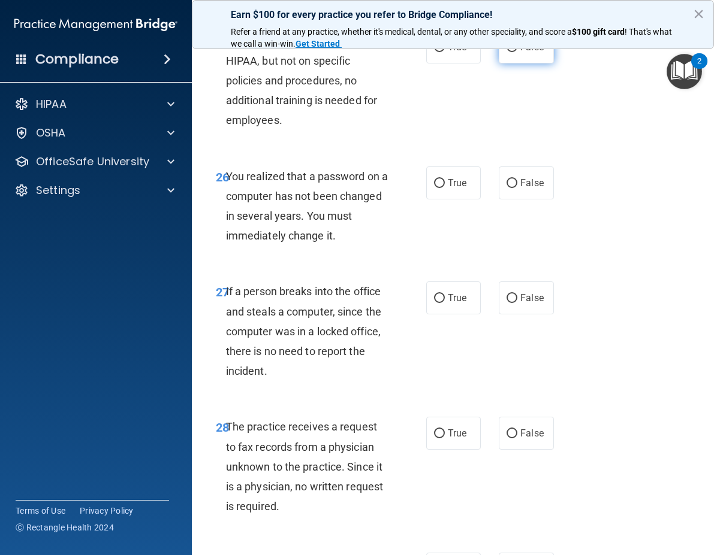
click at [525, 64] on label "False" at bounding box center [525, 47] width 55 height 33
click at [517, 52] on input "False" at bounding box center [511, 47] width 11 height 9
radio input "true"
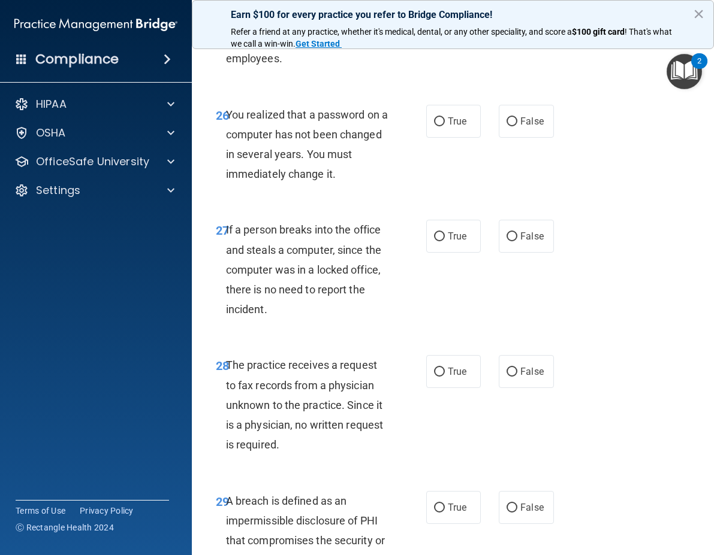
scroll to position [3415, 0]
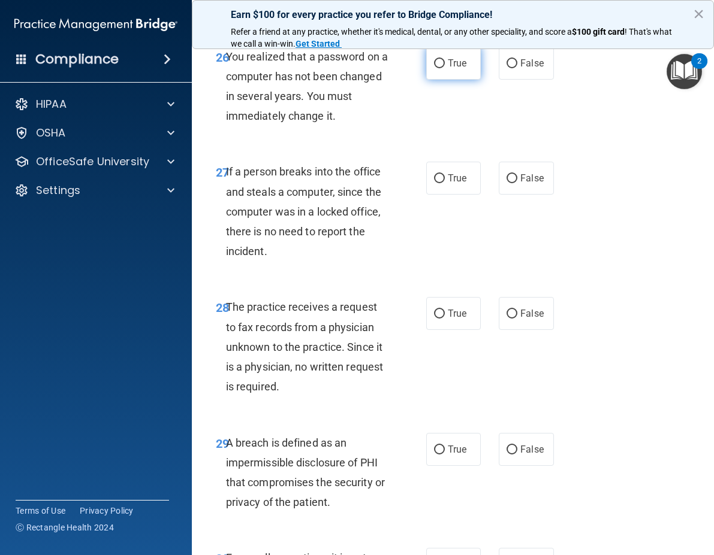
click at [428, 80] on label "True" at bounding box center [453, 63] width 55 height 33
click at [434, 68] on input "True" at bounding box center [439, 63] width 11 height 9
radio input "true"
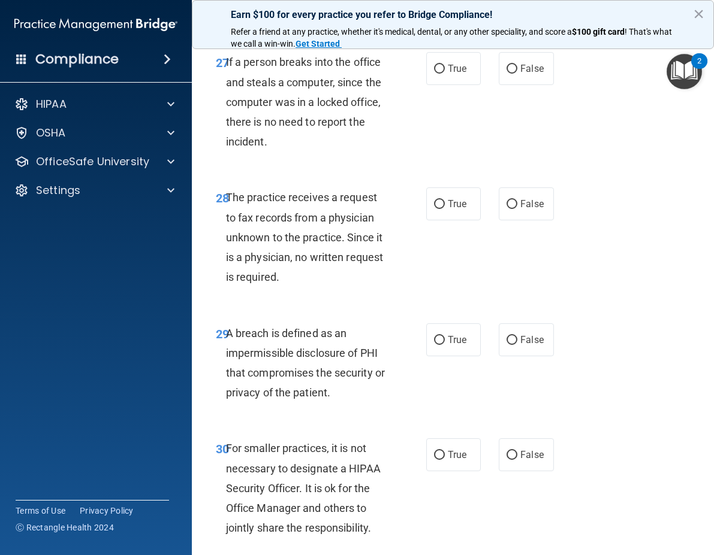
scroll to position [3535, 0]
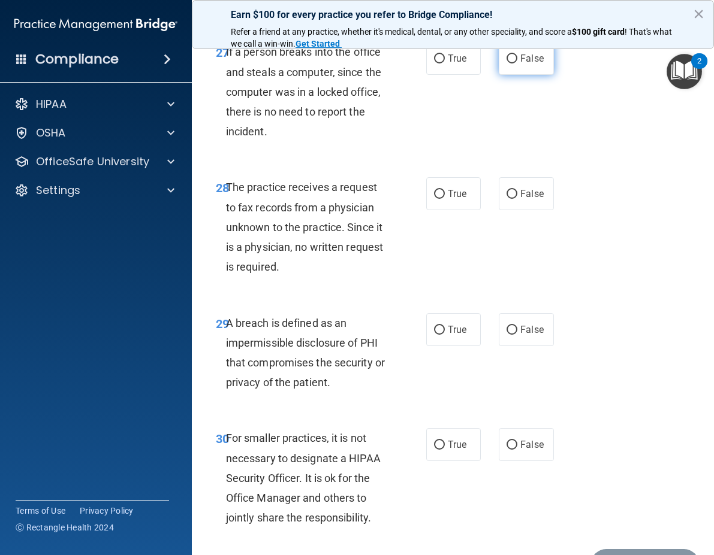
click at [501, 75] on label "False" at bounding box center [525, 58] width 55 height 33
click at [506, 64] on input "False" at bounding box center [511, 59] width 11 height 9
radio input "true"
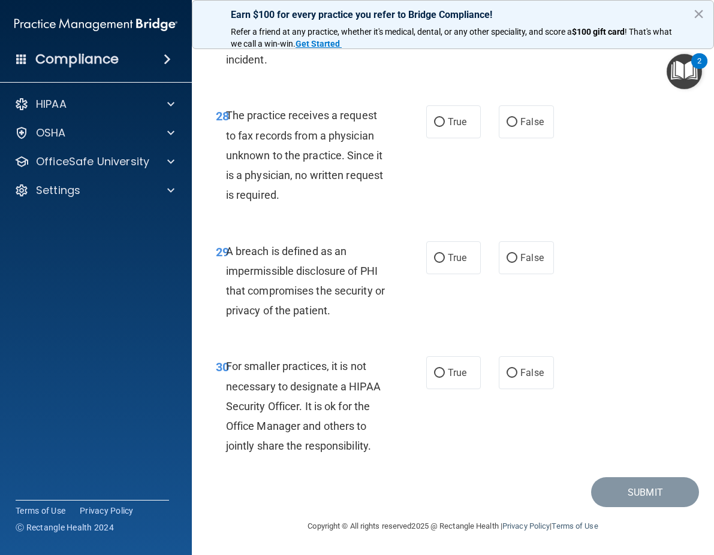
scroll to position [3706, 0]
click at [512, 117] on label "False" at bounding box center [525, 121] width 55 height 33
click at [512, 118] on input "False" at bounding box center [511, 122] width 11 height 9
radio input "true"
click at [436, 264] on label "True" at bounding box center [453, 257] width 55 height 33
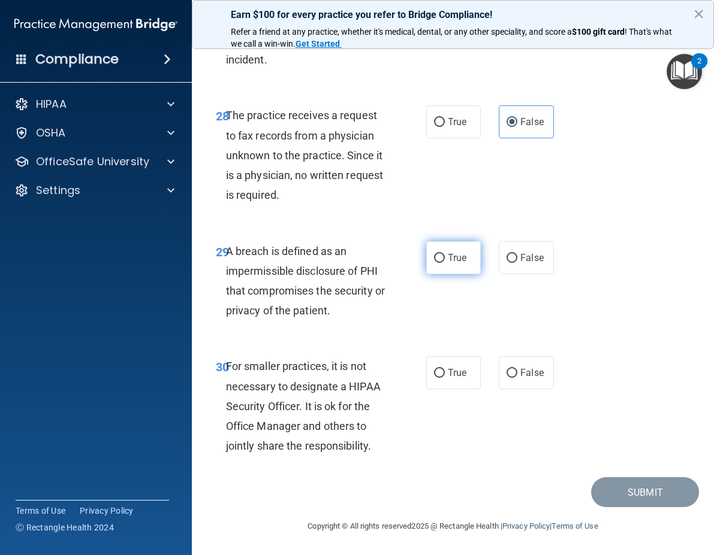
click at [436, 263] on input "True" at bounding box center [439, 258] width 11 height 9
radio input "true"
click at [519, 381] on label "False" at bounding box center [525, 372] width 55 height 33
click at [517, 378] on input "False" at bounding box center [511, 373] width 11 height 9
radio input "true"
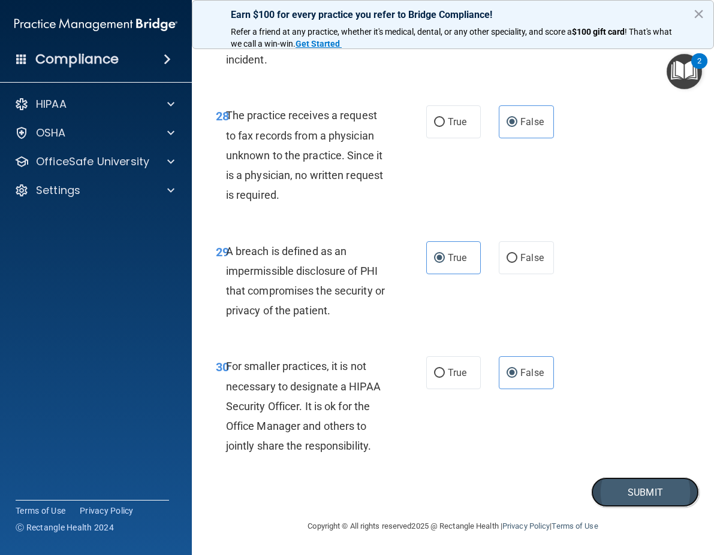
click at [625, 488] on button "Submit" at bounding box center [645, 493] width 108 height 31
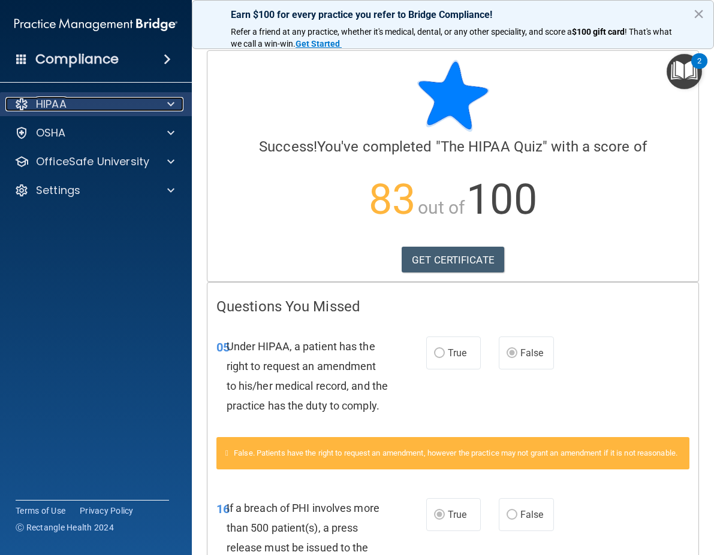
click at [167, 109] on div at bounding box center [169, 104] width 30 height 14
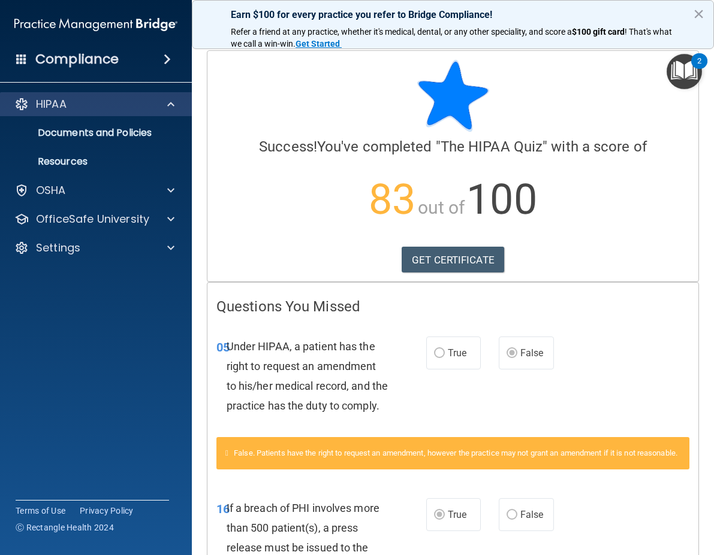
click at [180, 92] on div "HIPAA" at bounding box center [96, 104] width 192 height 24
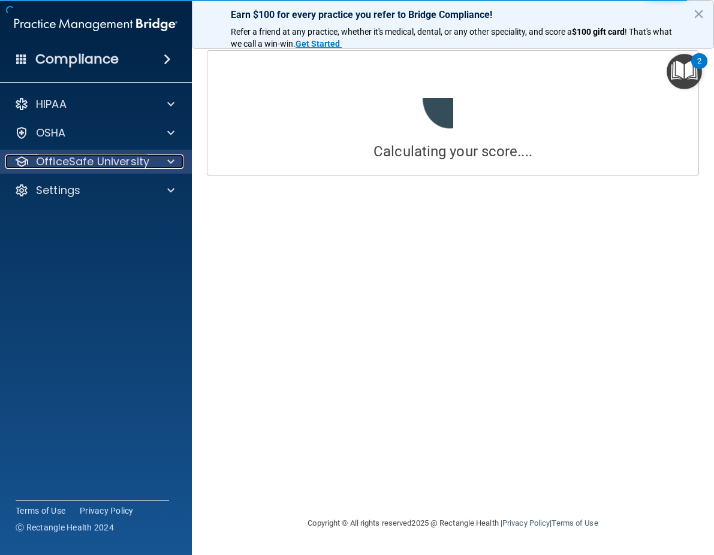
click at [174, 155] on span at bounding box center [170, 162] width 7 height 14
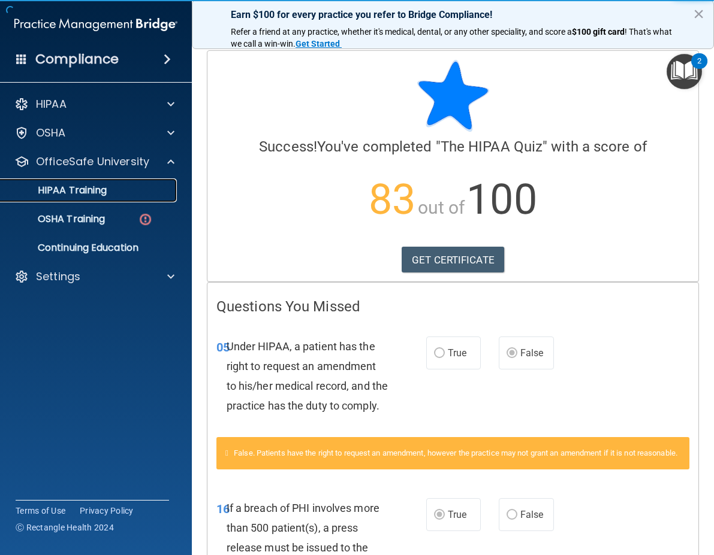
click at [99, 195] on p "HIPAA Training" at bounding box center [57, 191] width 99 height 12
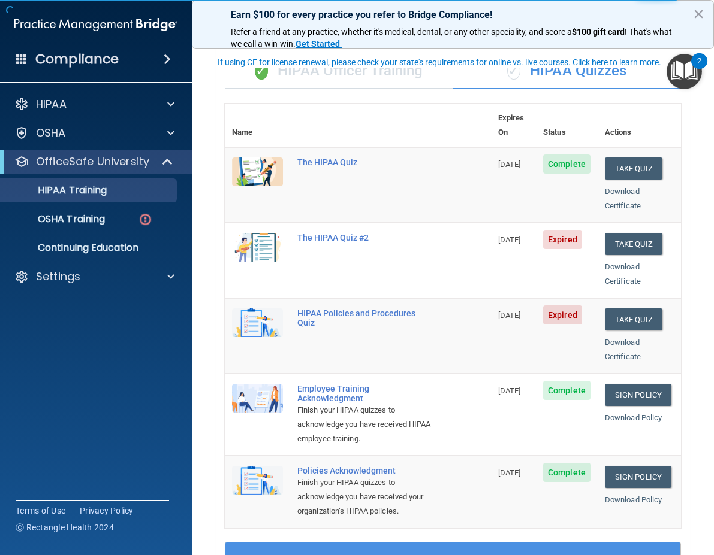
scroll to position [60, 0]
